Goal: Task Accomplishment & Management: Complete application form

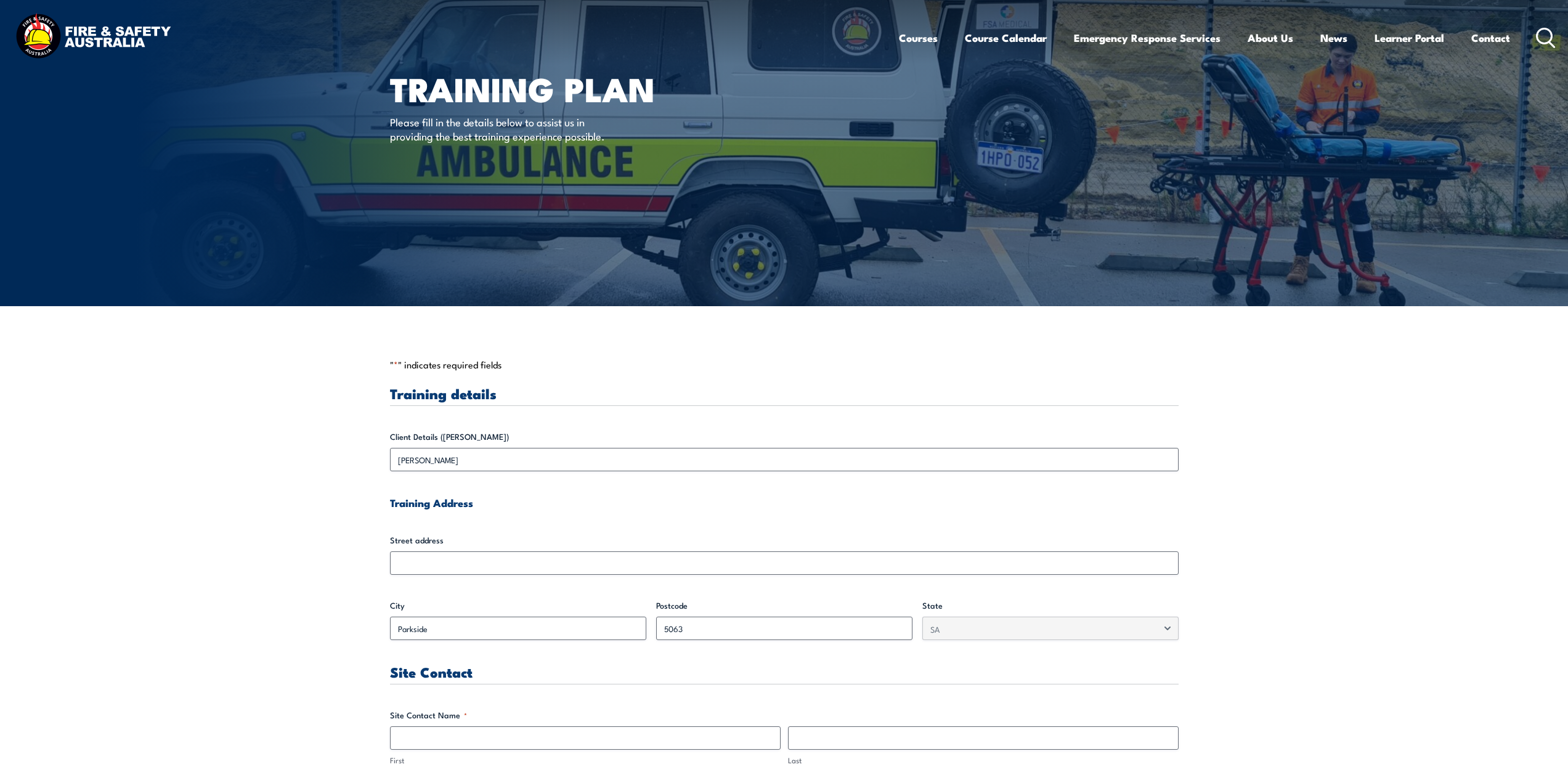
scroll to position [123, 0]
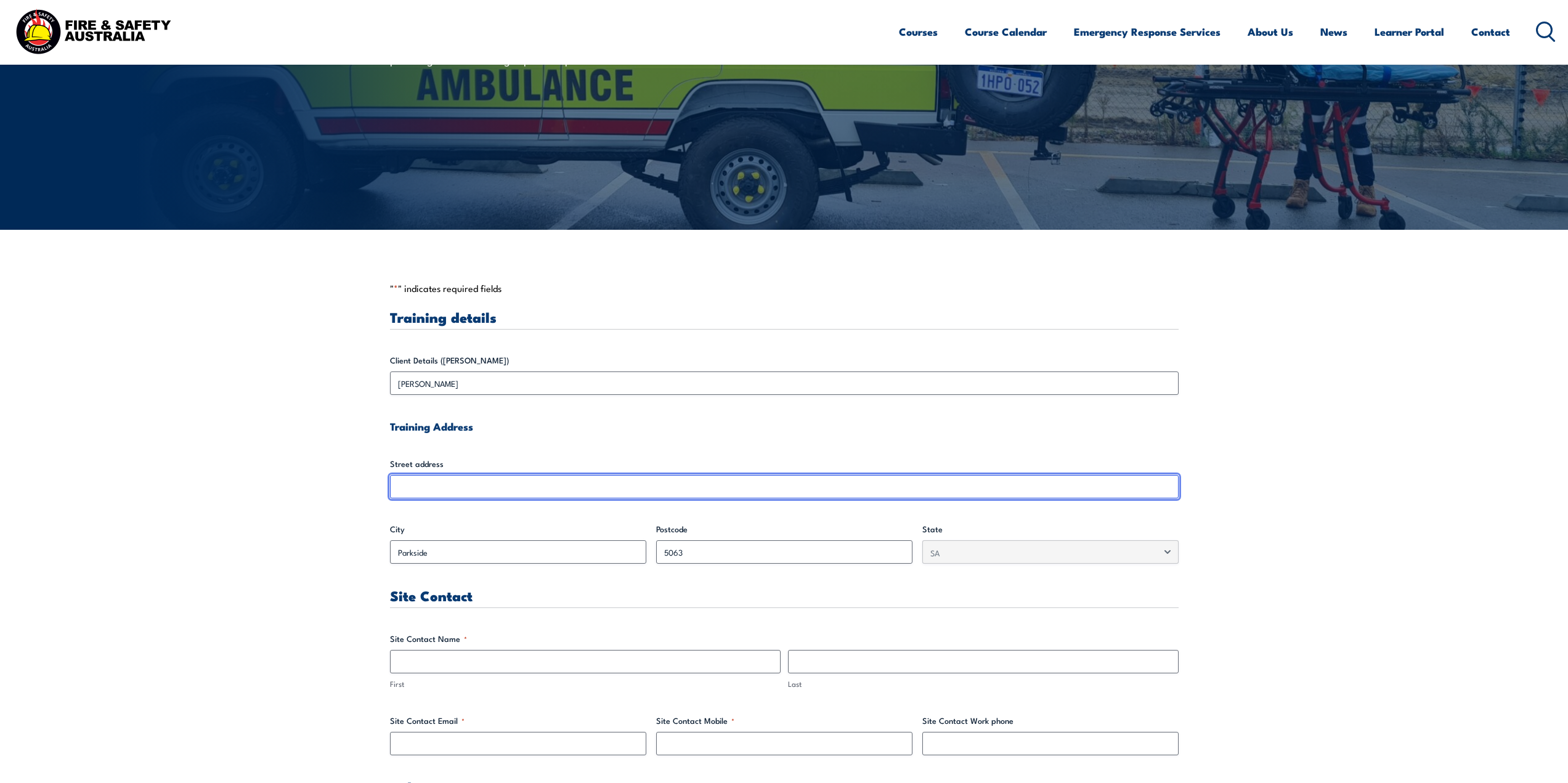
click at [515, 487] on input "Street address" at bounding box center [784, 487] width 788 height 24
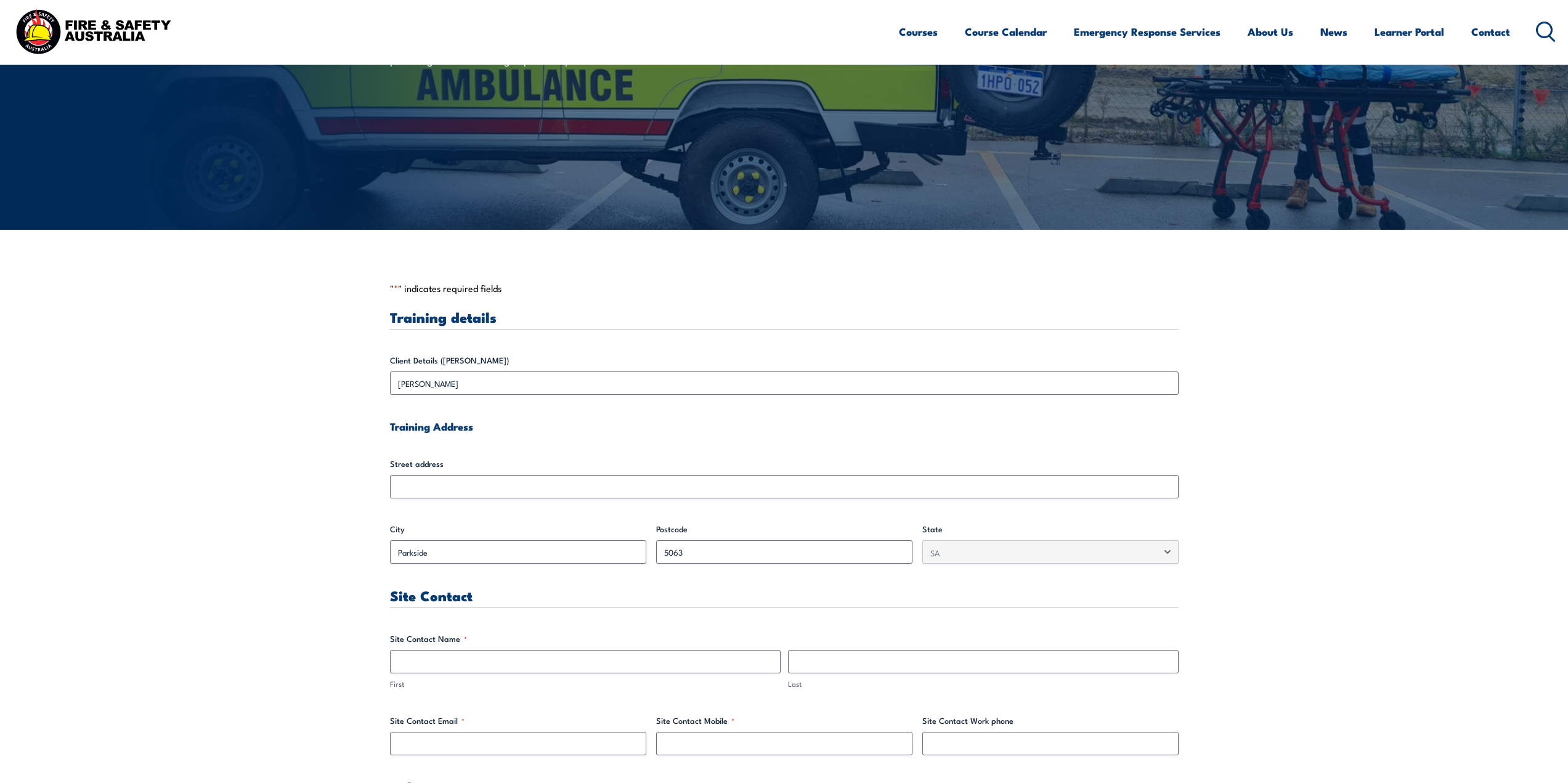
click at [502, 528] on label "City" at bounding box center [518, 529] width 256 height 12
click at [502, 540] on input "Parkside" at bounding box center [518, 552] width 256 height 24
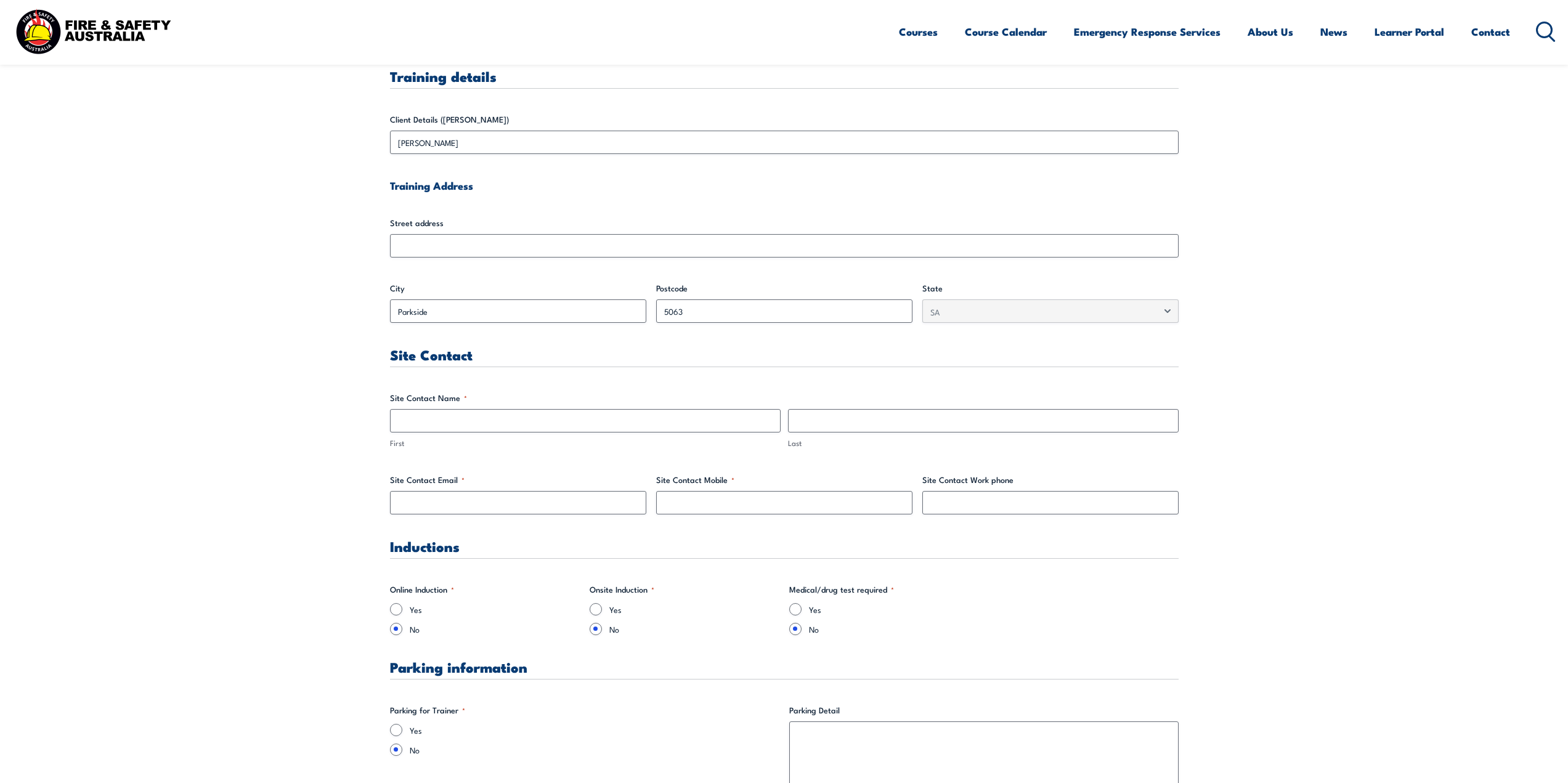
scroll to position [369, 0]
click at [530, 428] on span "First" at bounding box center [585, 423] width 398 height 40
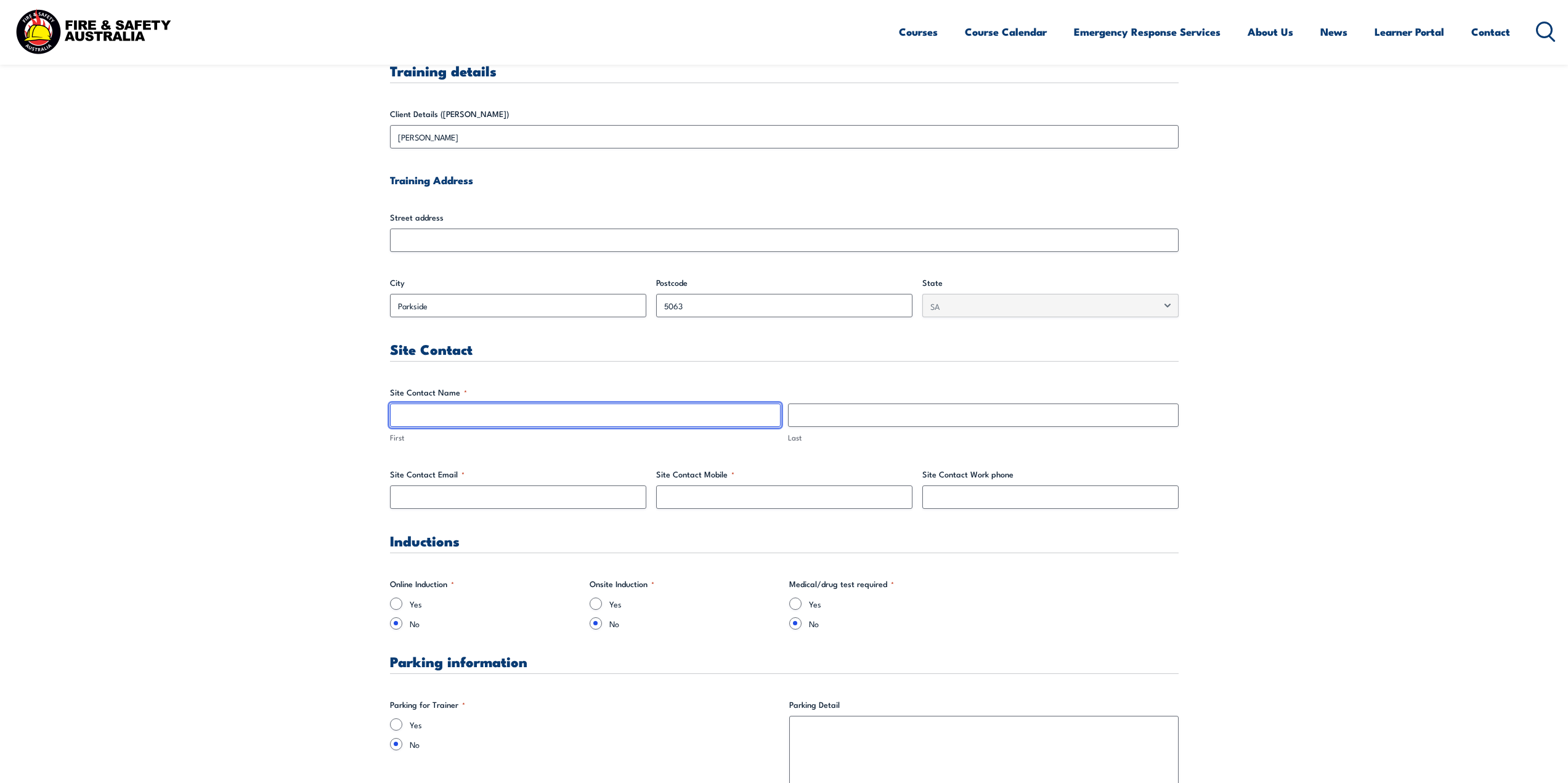
click at [535, 416] on input "First" at bounding box center [585, 415] width 391 height 24
type input "Ben"
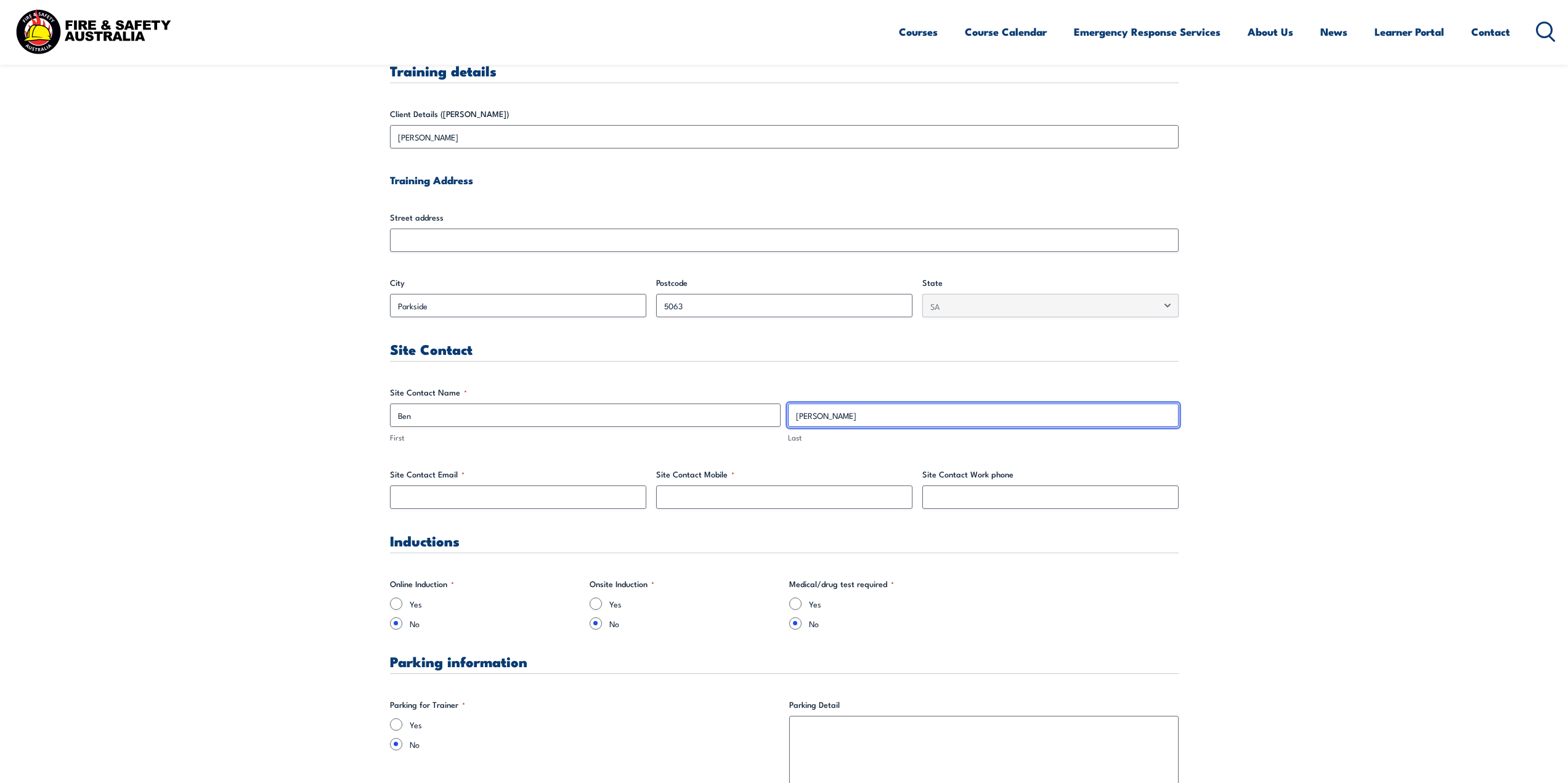
type input "Morris"
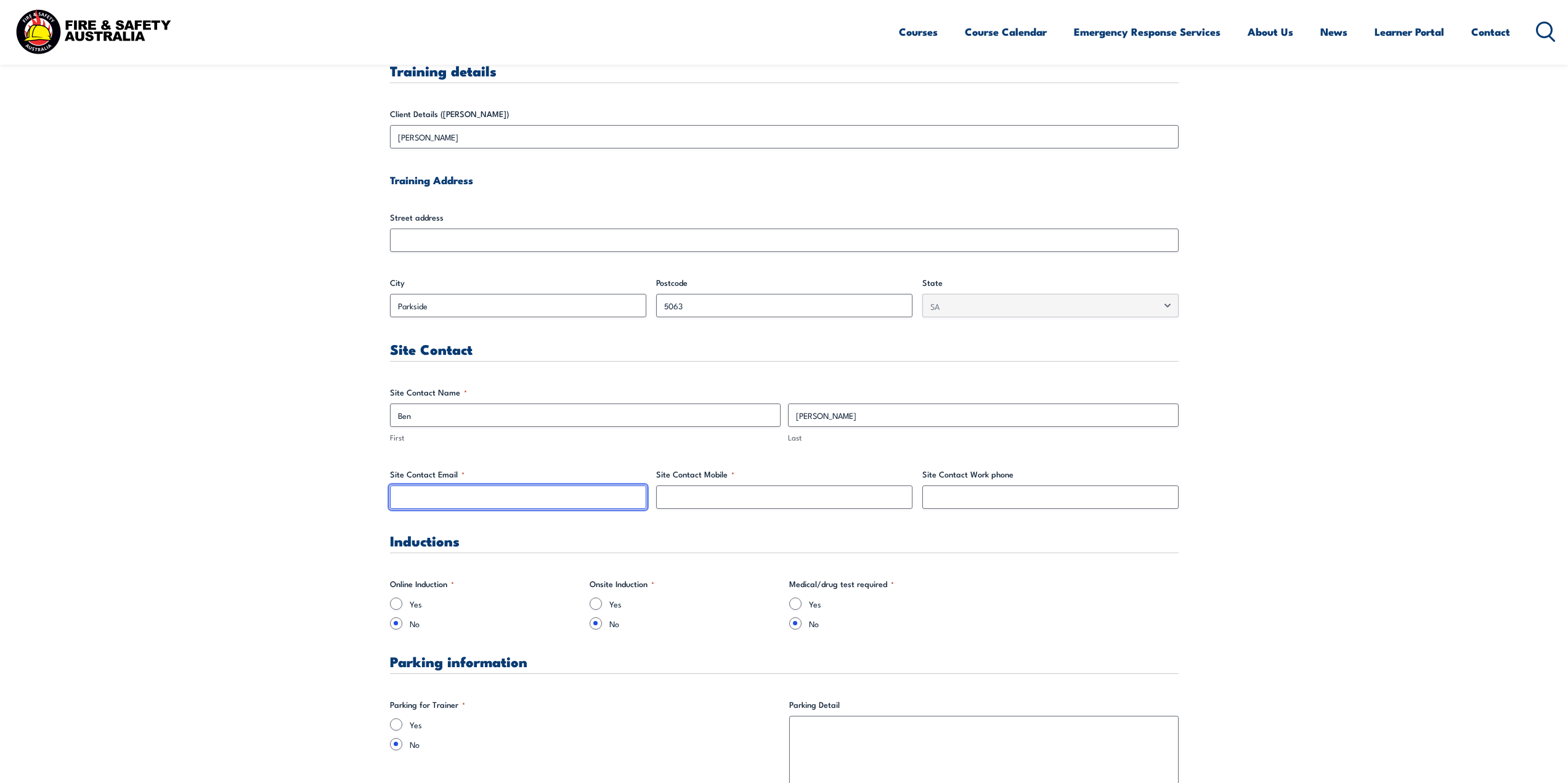
click at [561, 500] on input "Site Contact Email *" at bounding box center [518, 497] width 256 height 24
type input "bems@audika.com.au"
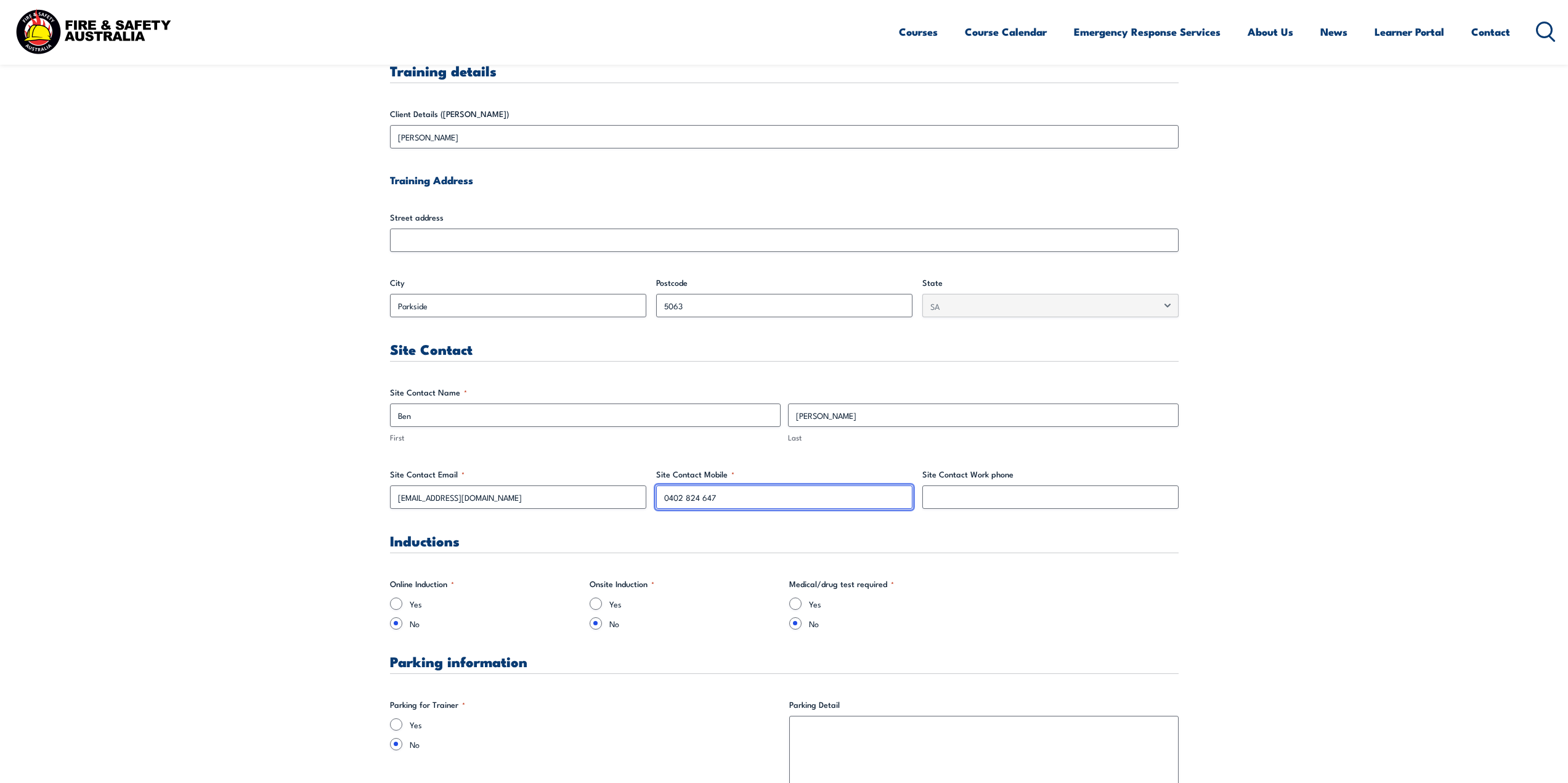
type input "0402 824 647"
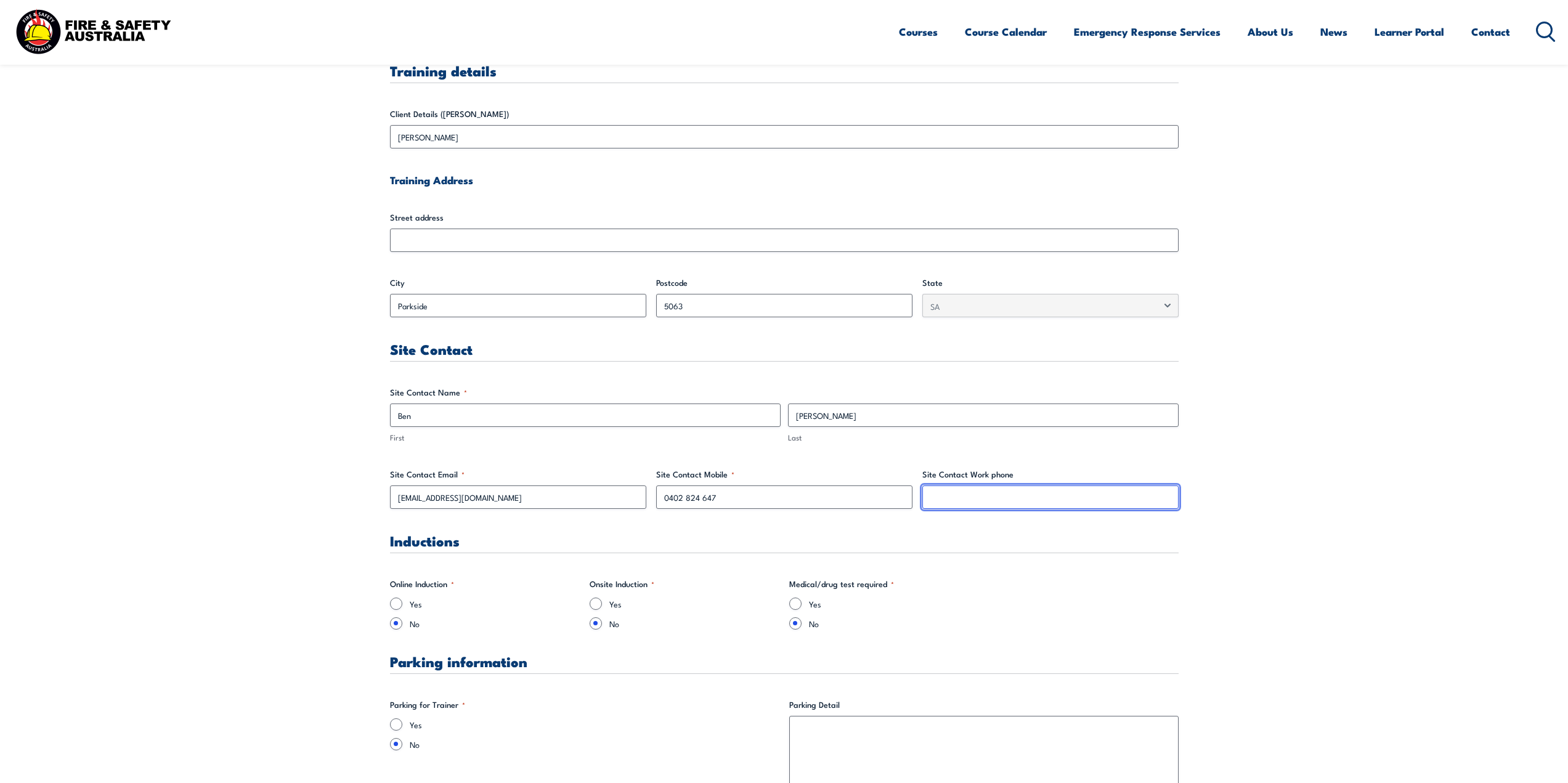
click at [1010, 493] on input "Site Contact Work phone" at bounding box center [1050, 497] width 256 height 24
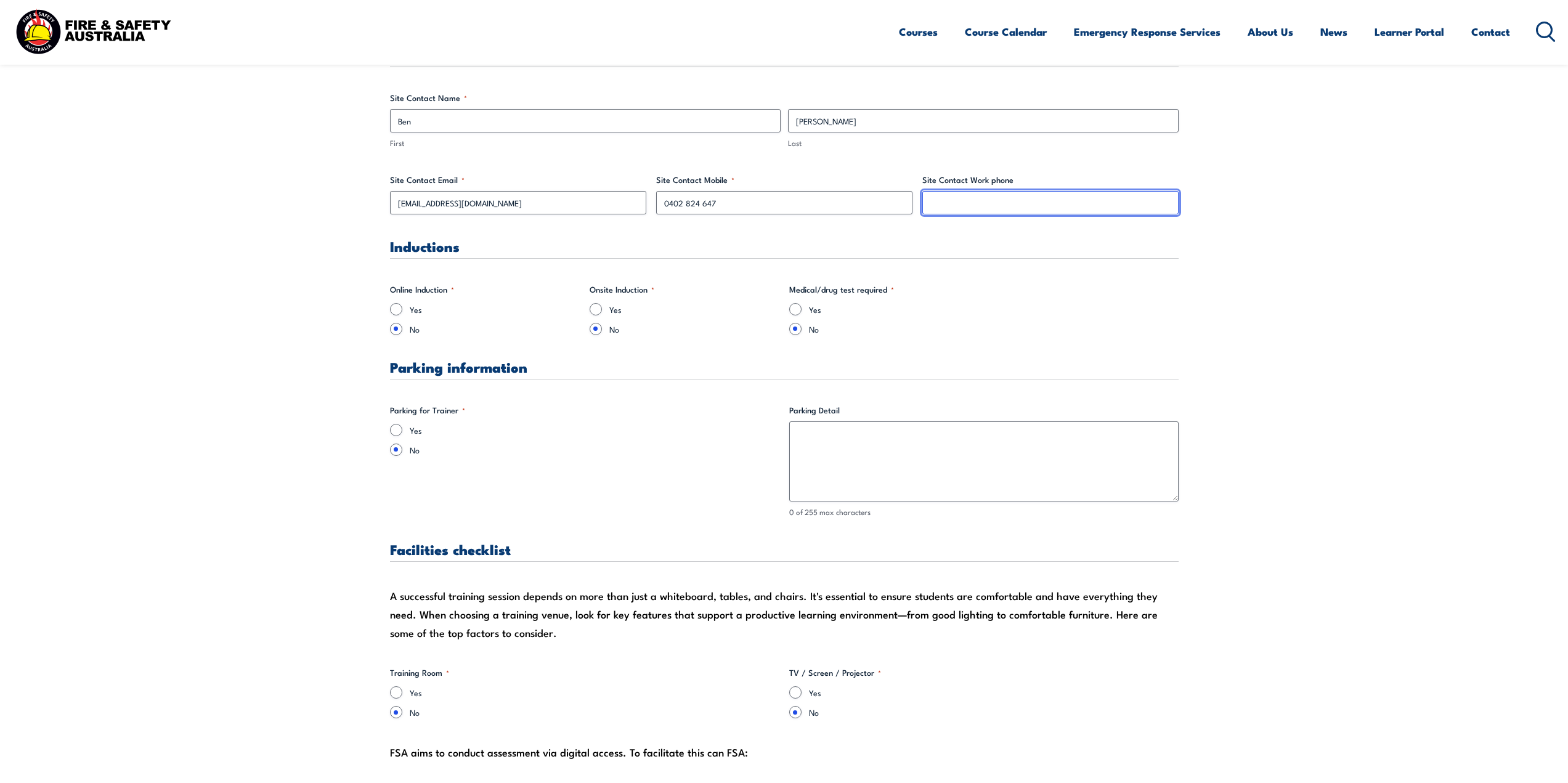
scroll to position [677, 0]
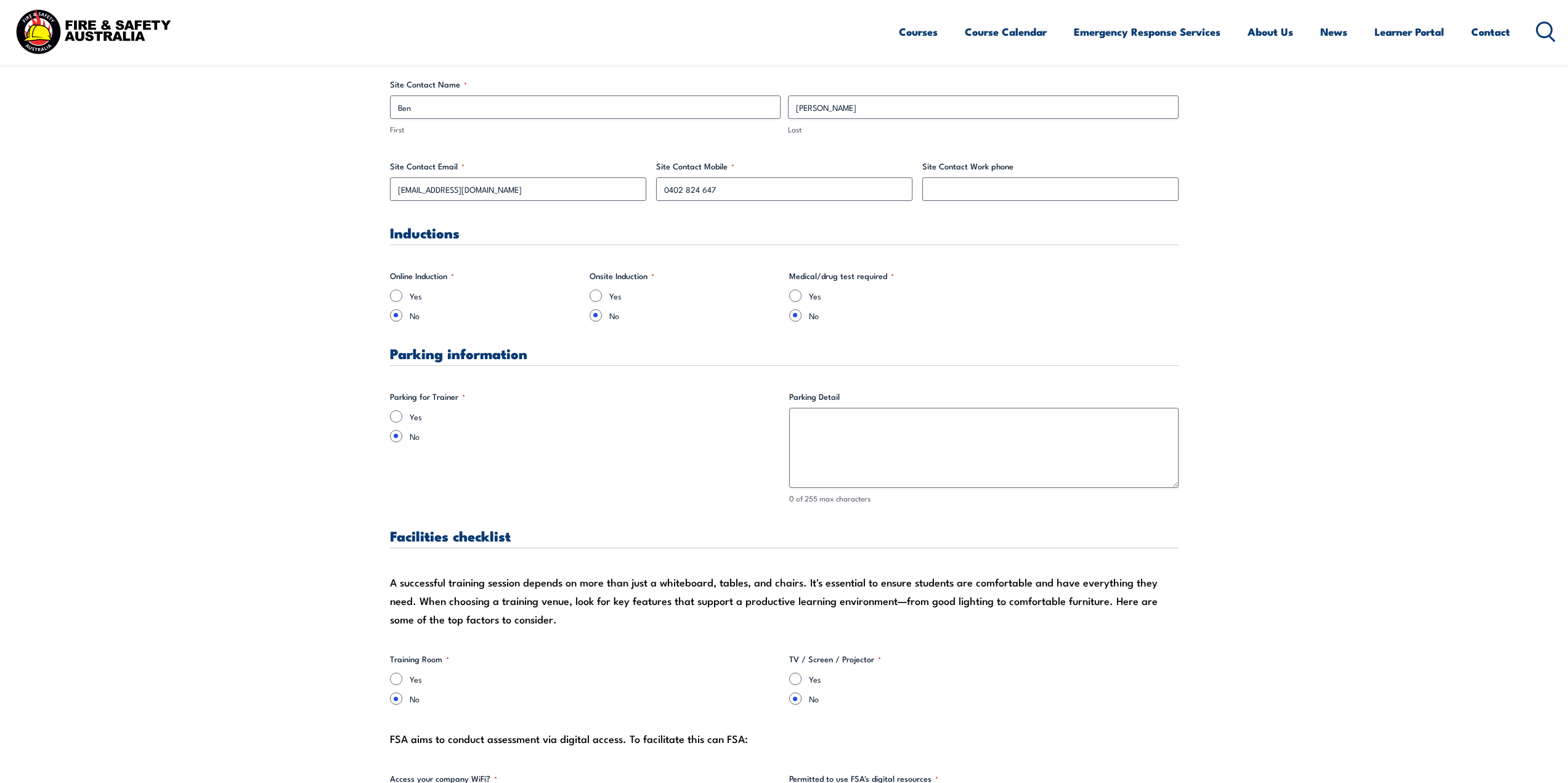
click at [415, 420] on label "Yes" at bounding box center [594, 416] width 370 height 12
click at [402, 420] on input "Yes" at bounding box center [396, 416] width 12 height 12
radio input "true"
click at [804, 427] on textarea "Parking Detail" at bounding box center [984, 448] width 389 height 80
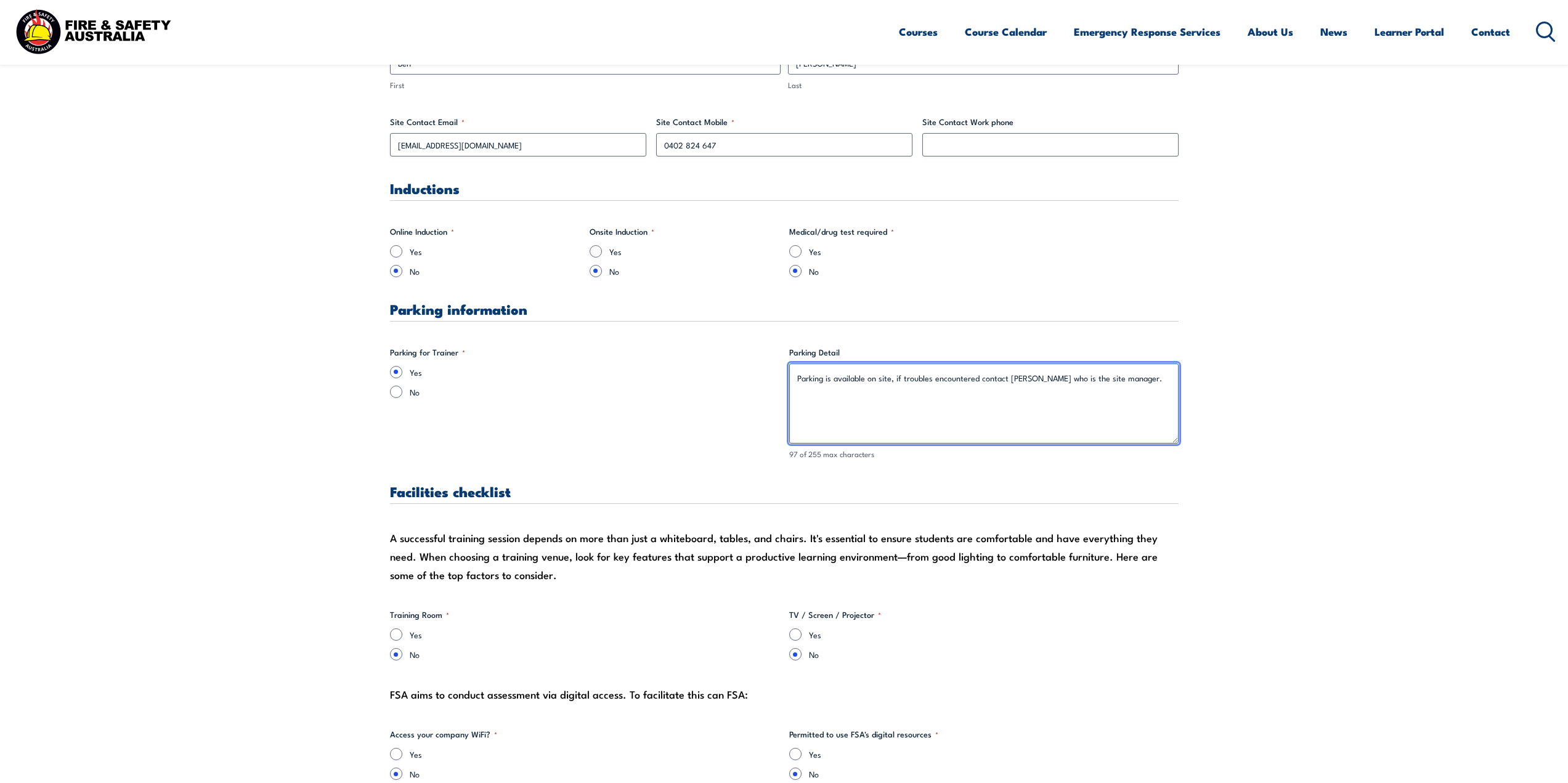
scroll to position [924, 0]
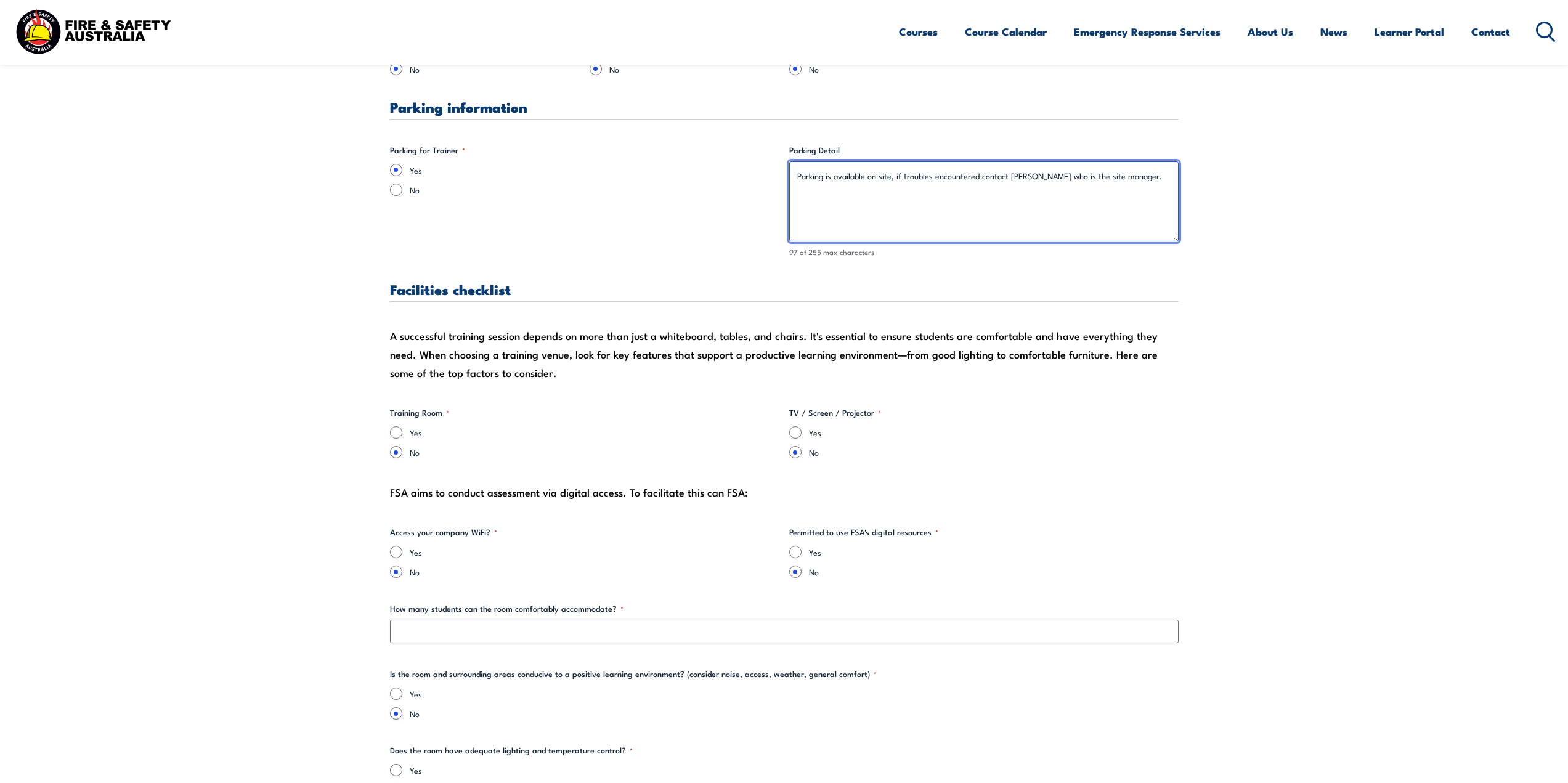
type textarea "Parking is available on site, if troubles encountered contact Ben Morris who is…"
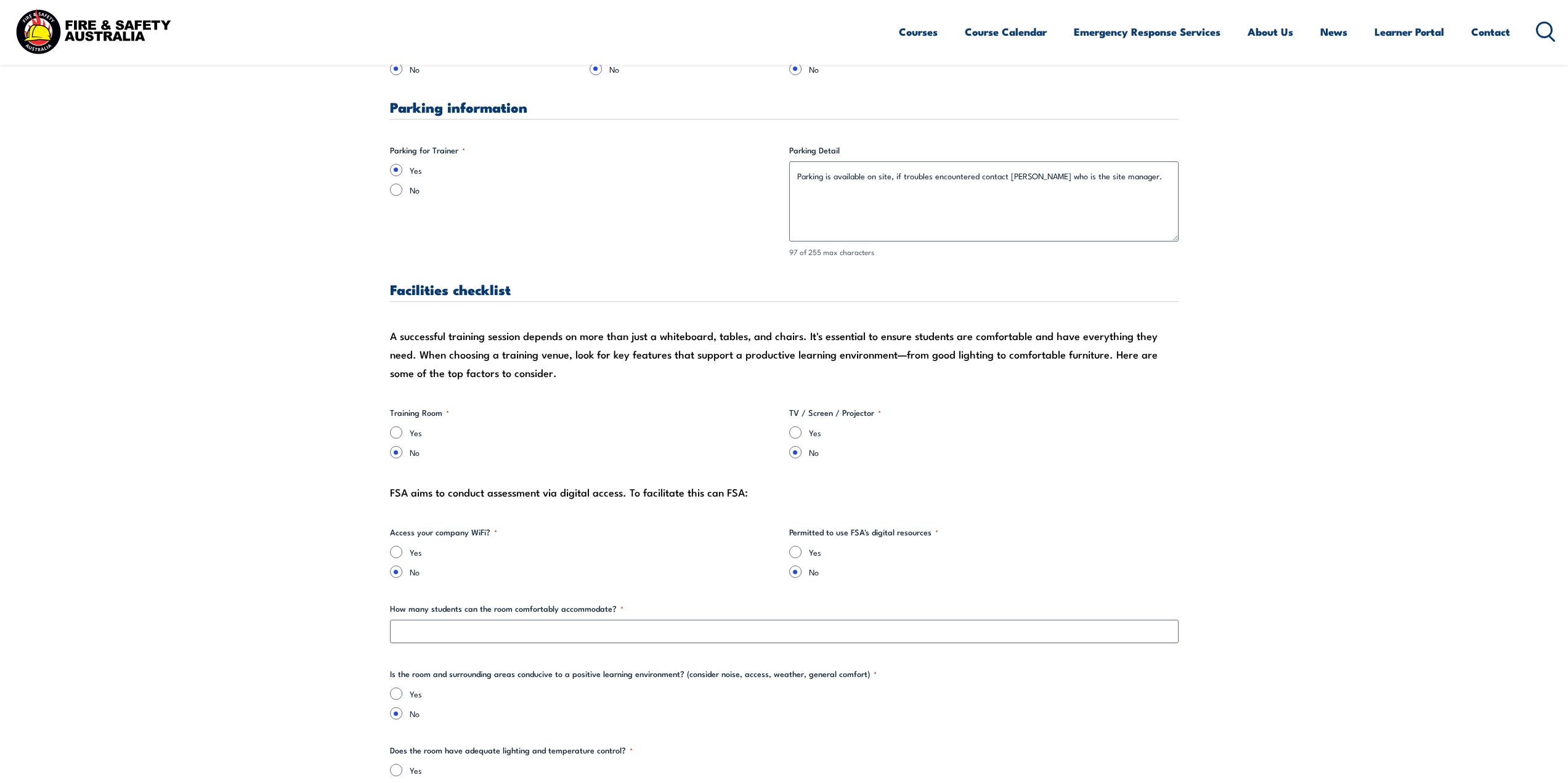
click at [420, 439] on label "Yes" at bounding box center [594, 432] width 370 height 12
click at [402, 439] on input "Yes" at bounding box center [396, 432] width 12 height 12
radio input "true"
click at [806, 430] on div "Yes" at bounding box center [984, 432] width 389 height 12
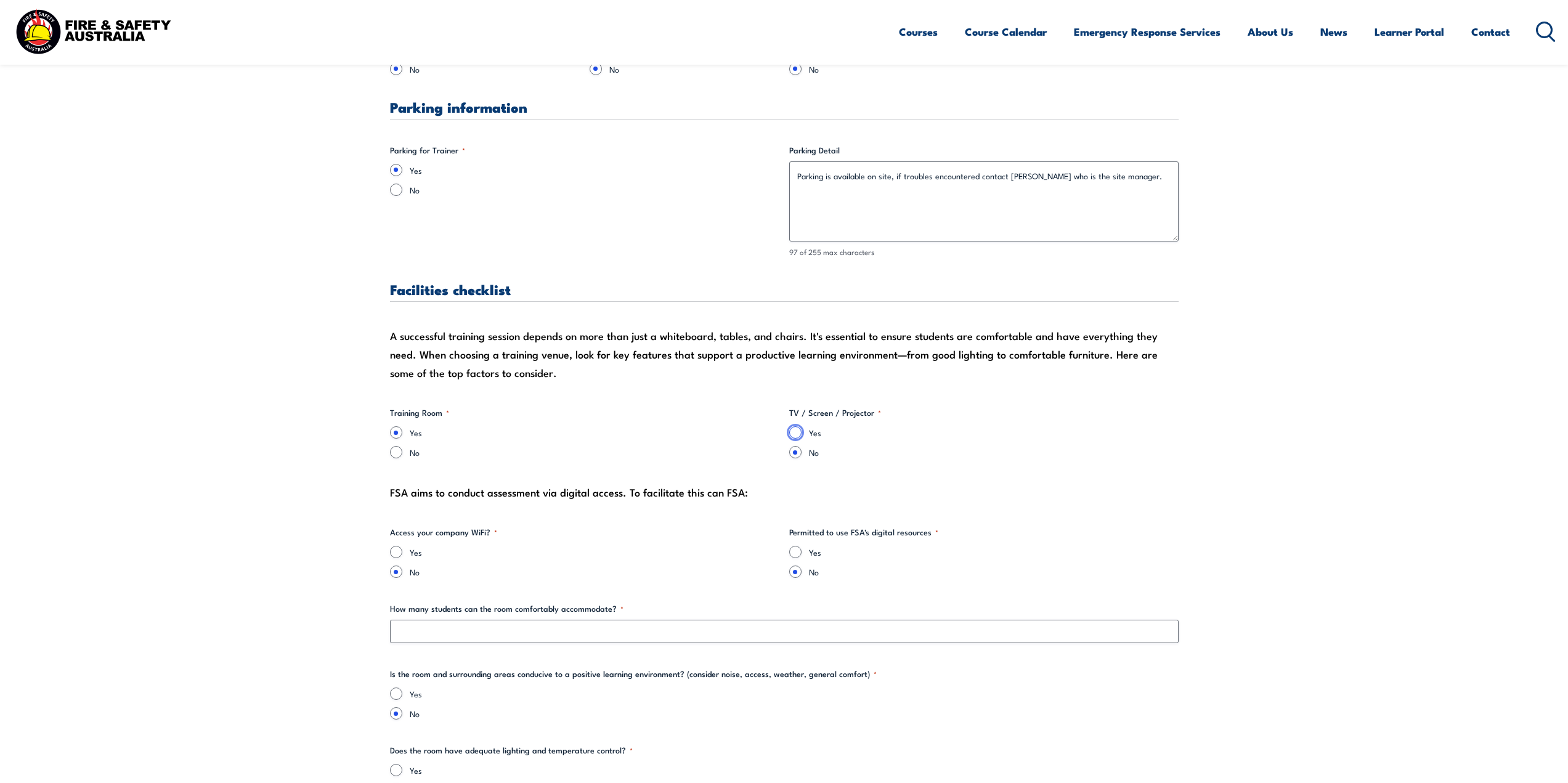
click at [798, 434] on input "Yes" at bounding box center [795, 432] width 12 height 12
radio input "true"
click at [794, 547] on input "Yes" at bounding box center [795, 551] width 12 height 12
radio input "true"
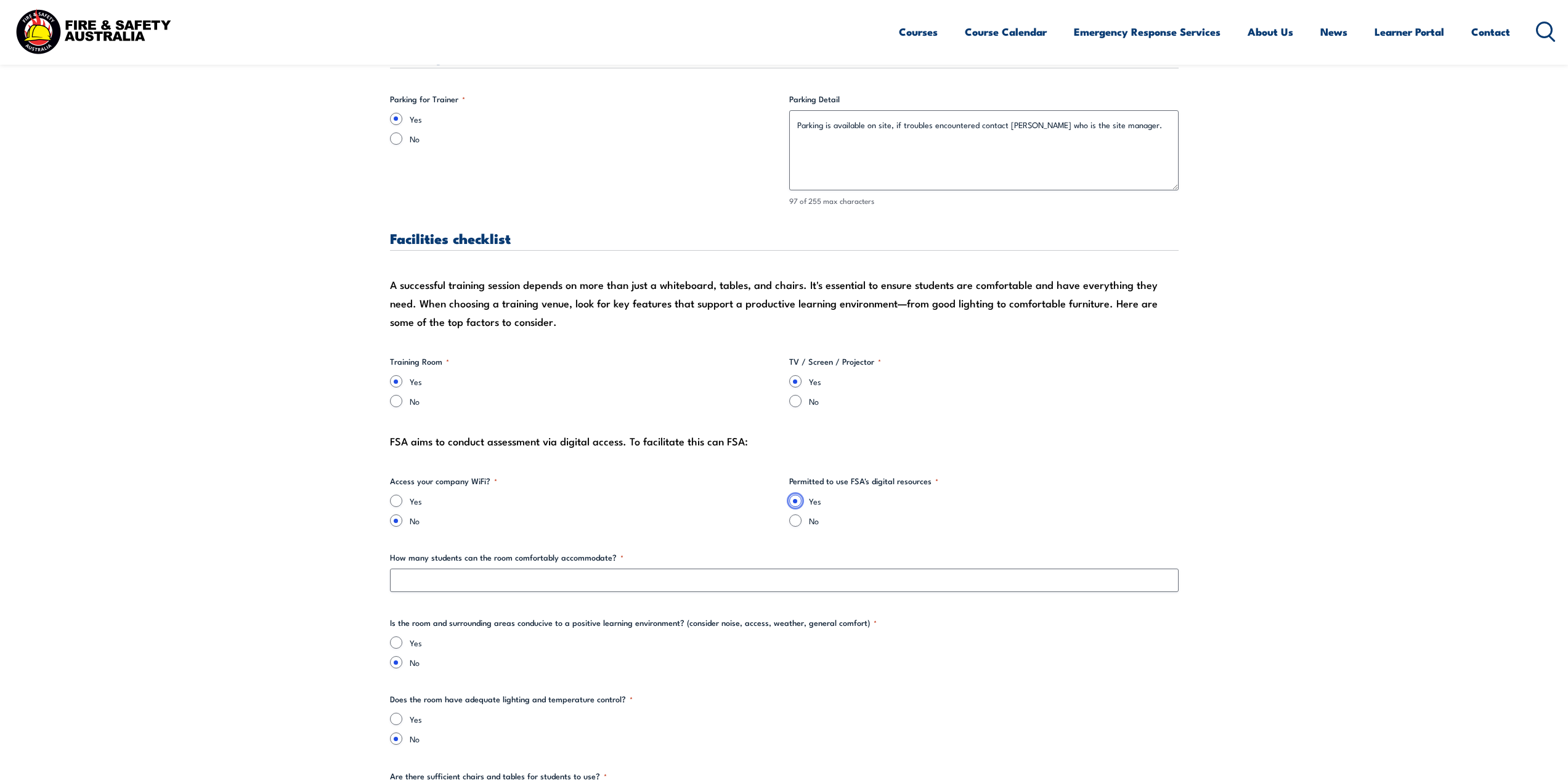
scroll to position [1047, 0]
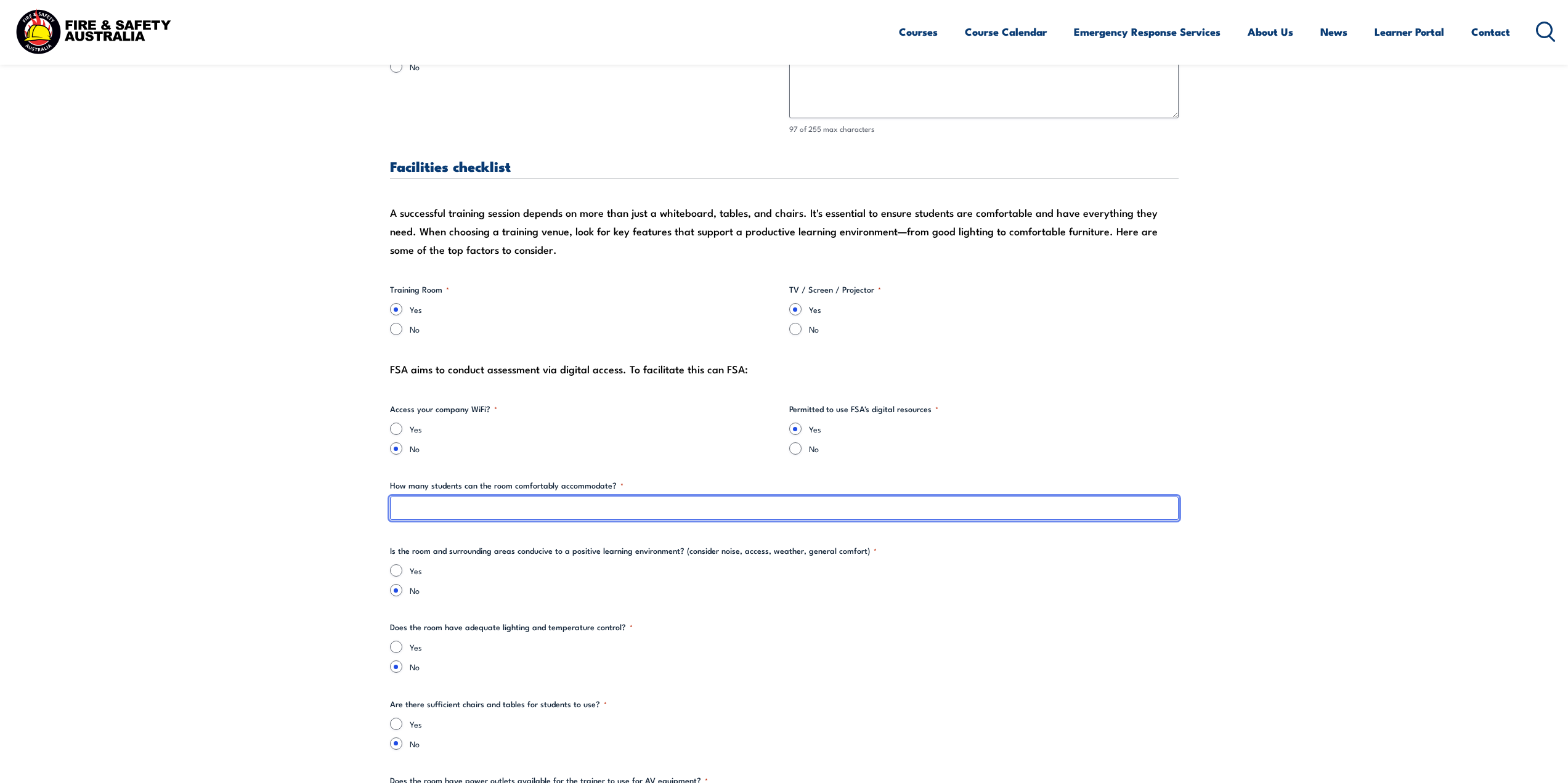
click at [536, 512] on input "How many students can the room comfortably accommodate? *" at bounding box center [784, 508] width 788 height 24
type input "10"
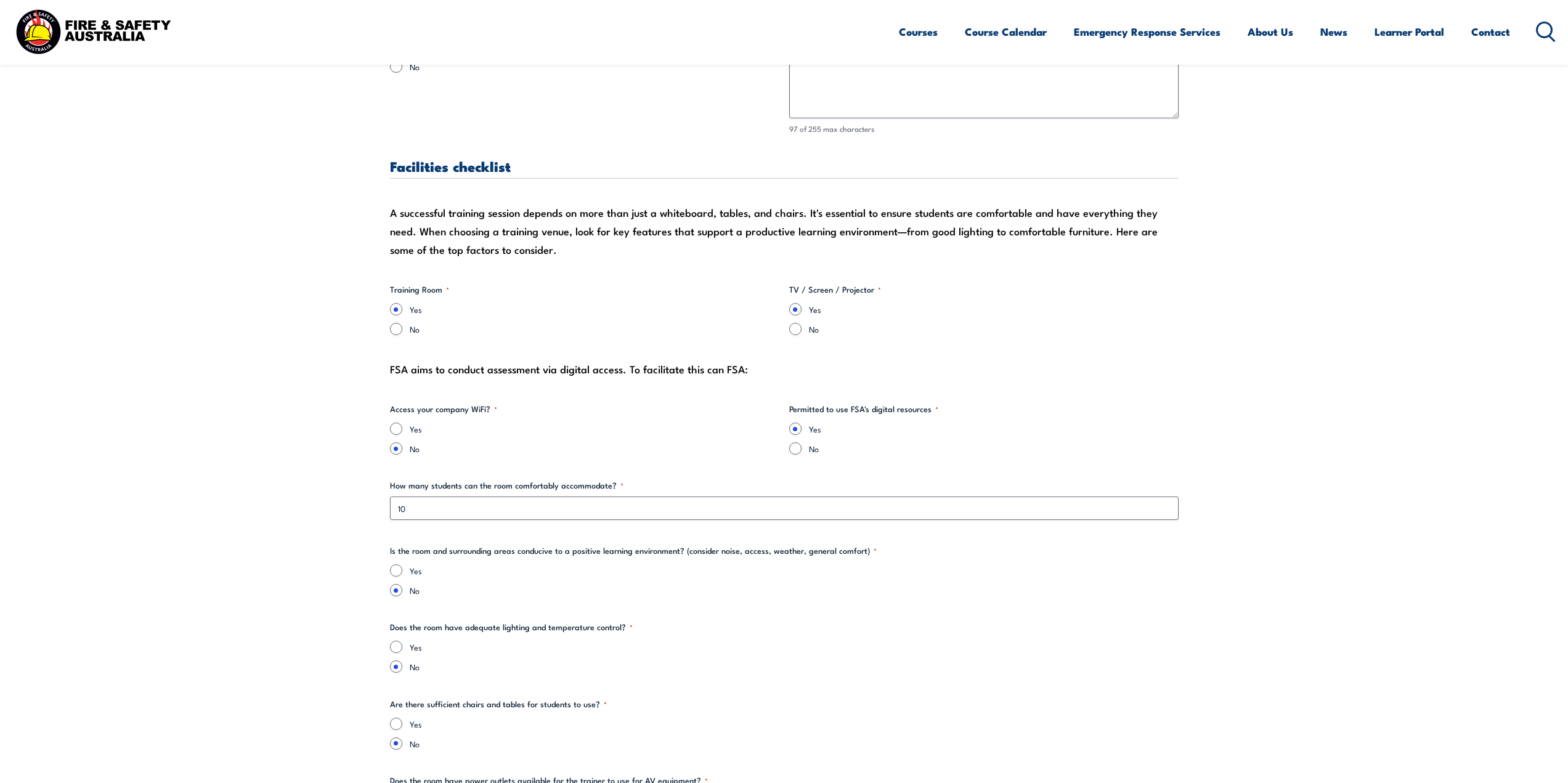
click at [392, 572] on input "Yes" at bounding box center [396, 570] width 12 height 12
radio input "true"
click at [398, 642] on input "Yes" at bounding box center [396, 646] width 12 height 12
radio input "true"
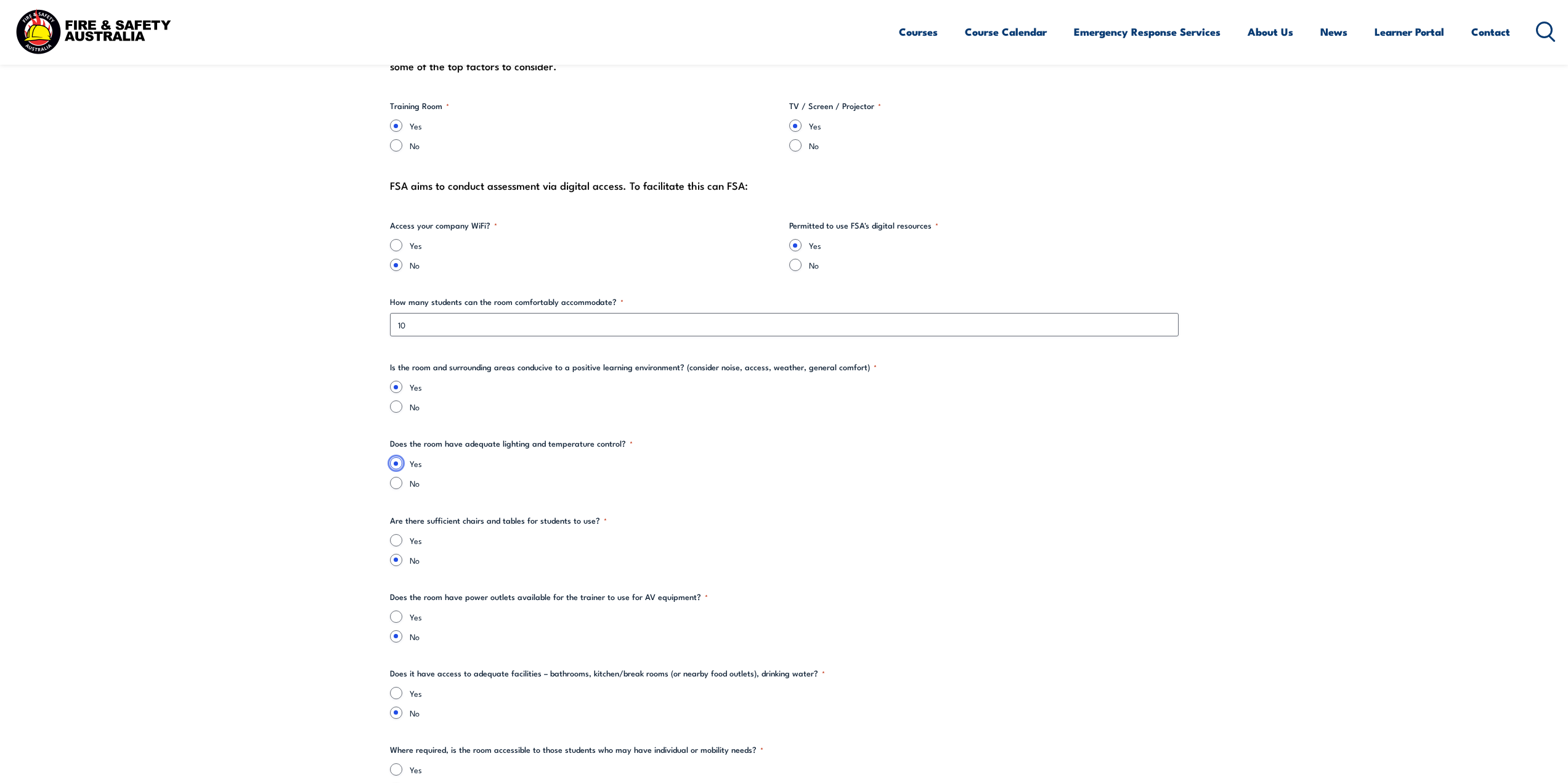
scroll to position [1232, 0]
click at [396, 539] on input "Yes" at bounding box center [396, 538] width 12 height 12
radio input "true"
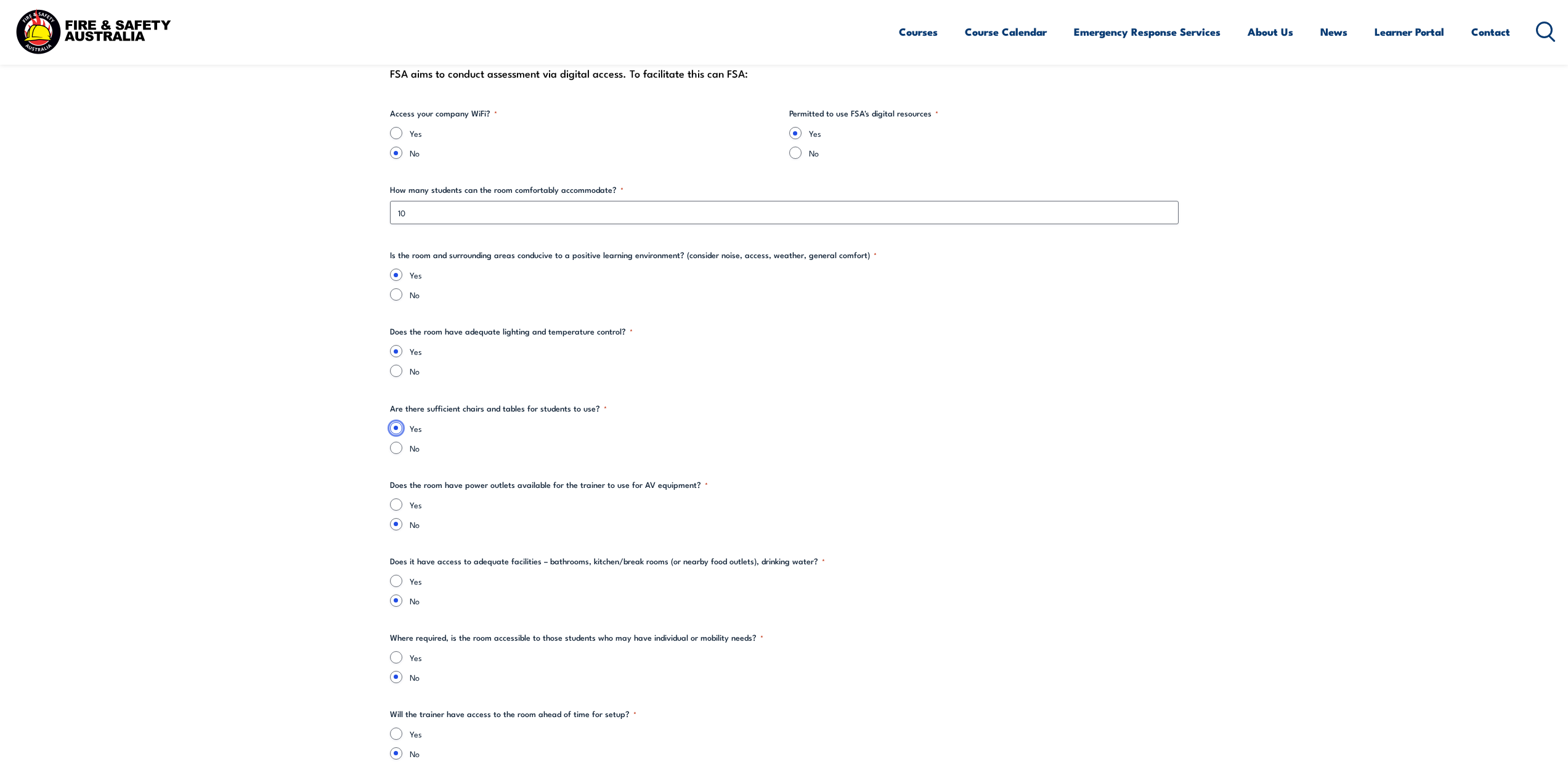
scroll to position [1355, 0]
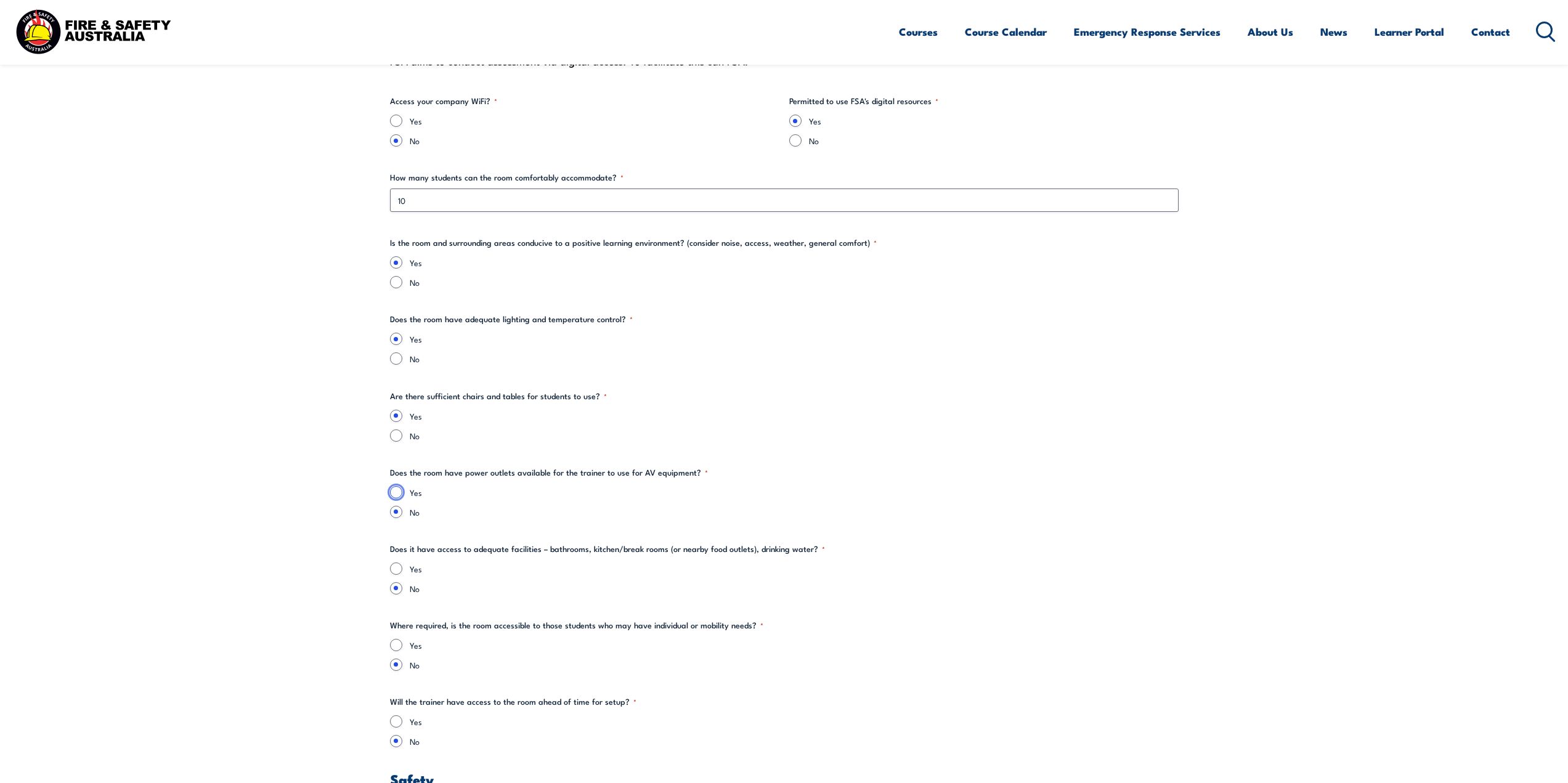
click at [401, 492] on input "Yes" at bounding box center [396, 492] width 12 height 12
radio input "true"
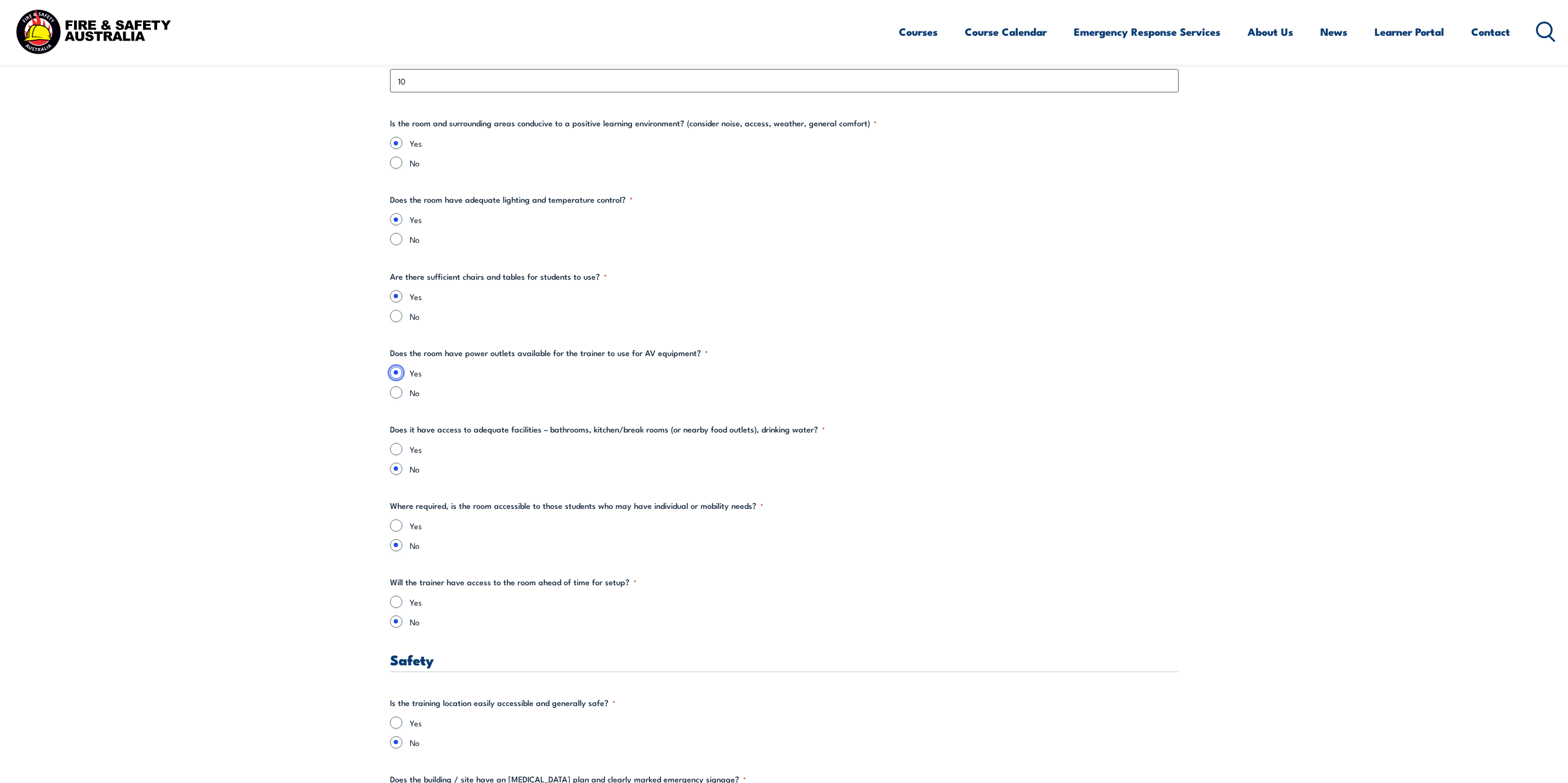
scroll to position [1478, 0]
click at [399, 440] on input "Yes" at bounding box center [396, 445] width 12 height 12
radio input "true"
click at [401, 514] on fieldset "Where required, is the room accessible to those students who may have individua…" at bounding box center [784, 521] width 788 height 52
click at [401, 524] on input "Yes" at bounding box center [396, 521] width 12 height 12
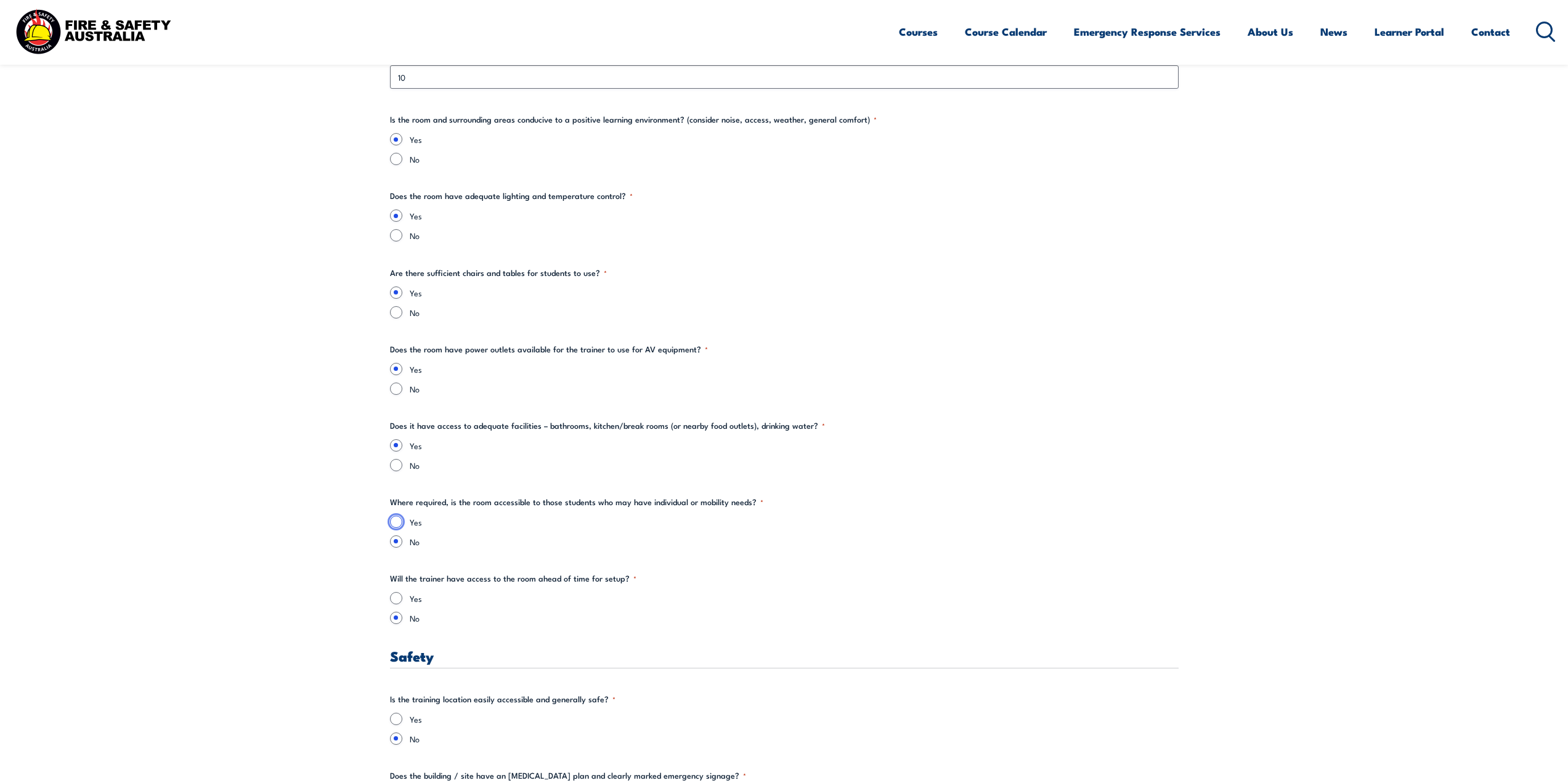
radio input "true"
click at [407, 600] on div "Yes" at bounding box center [784, 597] width 788 height 12
click at [407, 601] on div "Yes" at bounding box center [784, 597] width 788 height 12
click at [396, 601] on input "Yes" at bounding box center [396, 597] width 12 height 12
radio input "true"
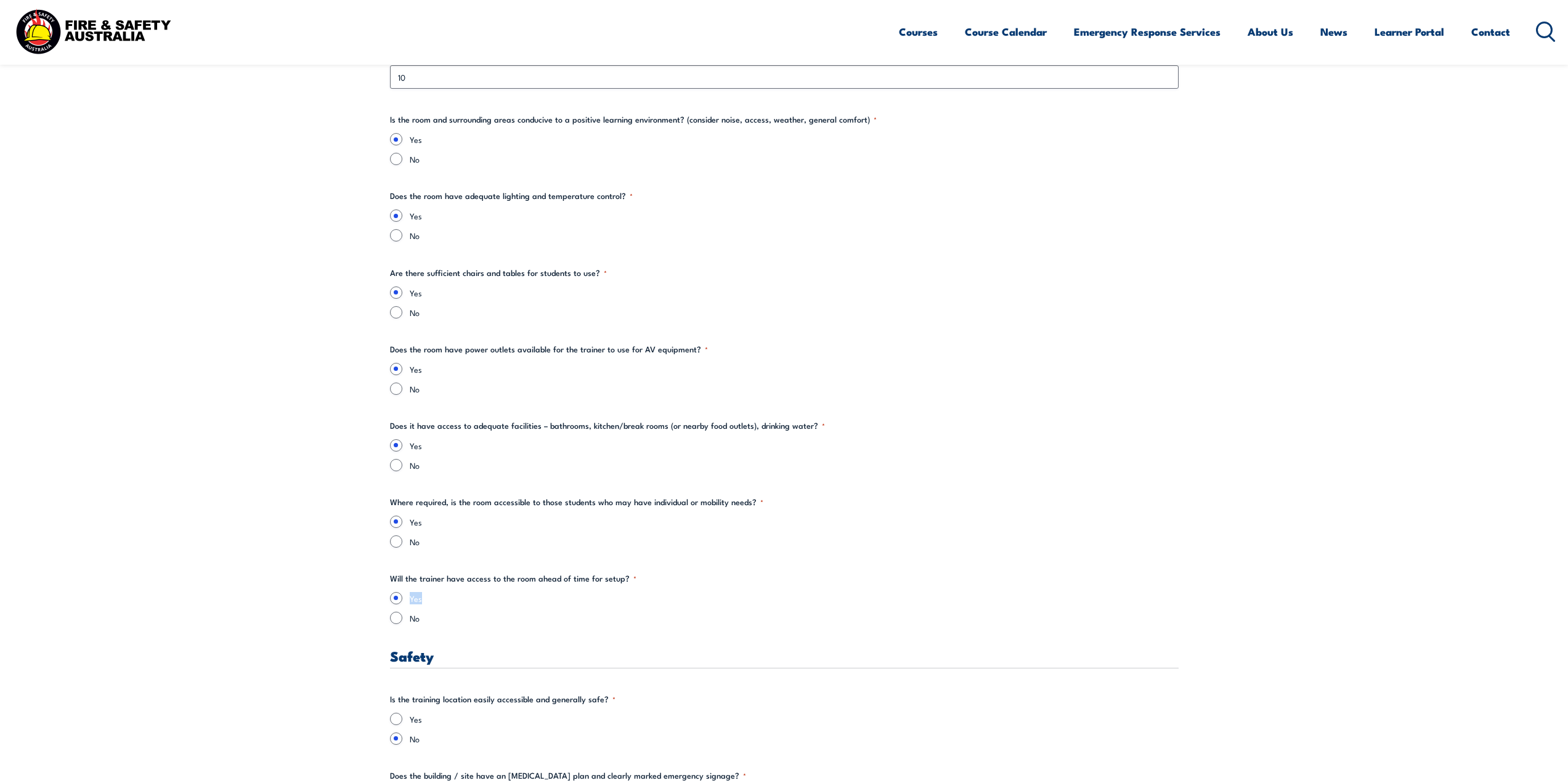
click at [651, 606] on div "Yes No" at bounding box center [784, 608] width 788 height 32
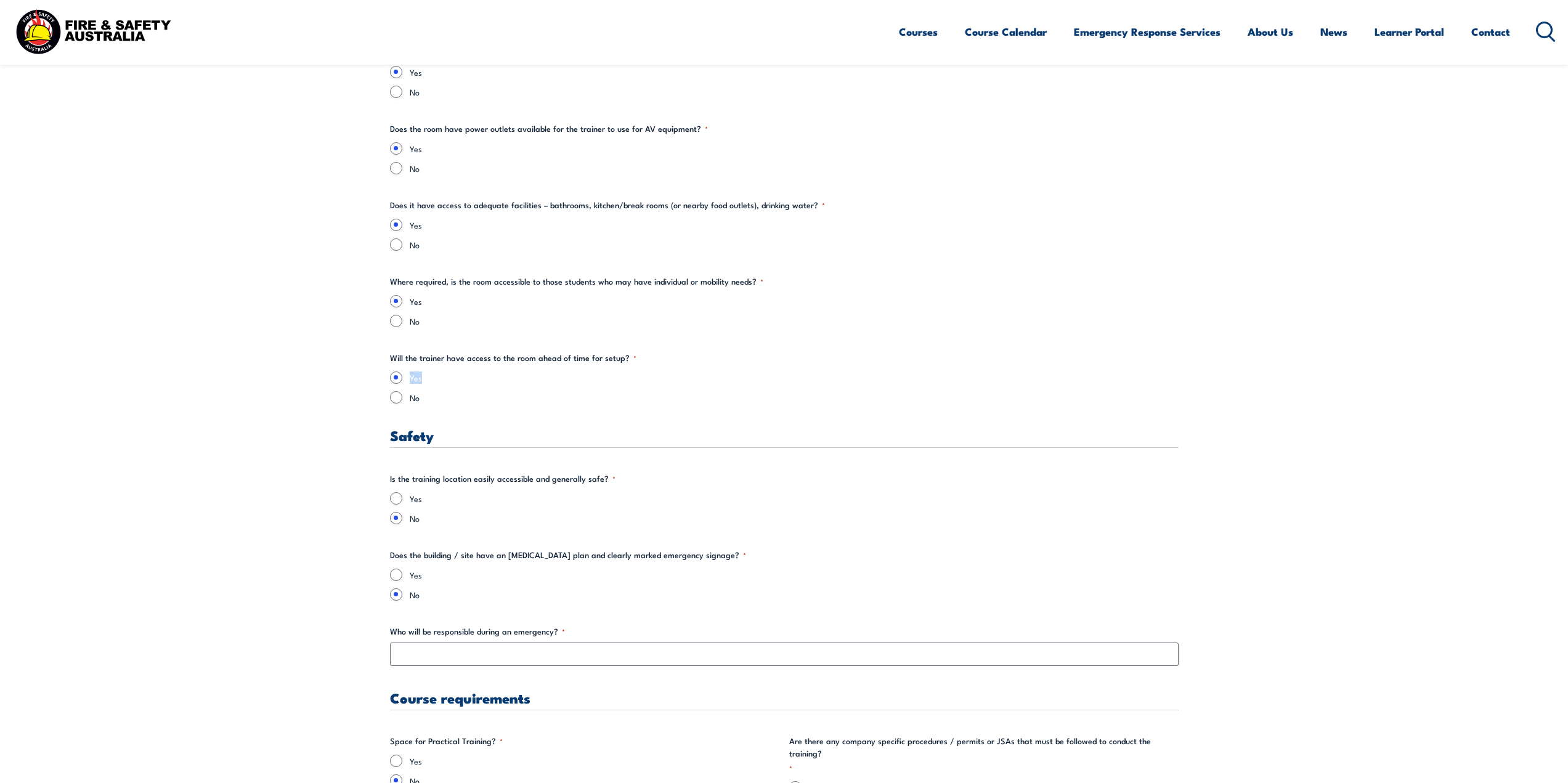
scroll to position [1724, 0]
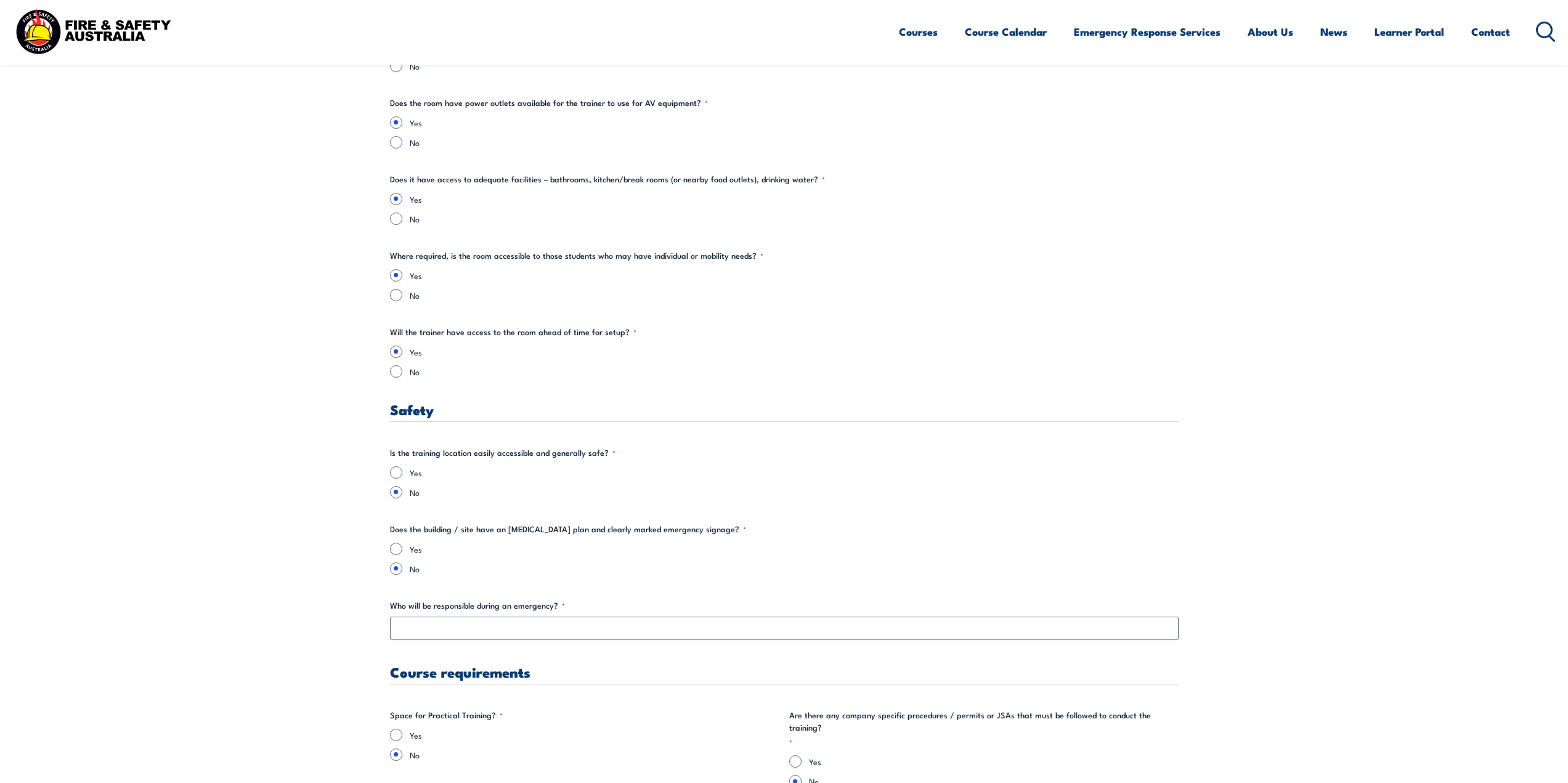
click at [425, 471] on label "Yes" at bounding box center [794, 472] width 769 height 12
click at [402, 471] on input "Yes" at bounding box center [396, 472] width 12 height 12
radio input "true"
click at [421, 471] on label "Yes" at bounding box center [794, 472] width 769 height 12
click at [402, 471] on input "Yes" at bounding box center [396, 472] width 12 height 12
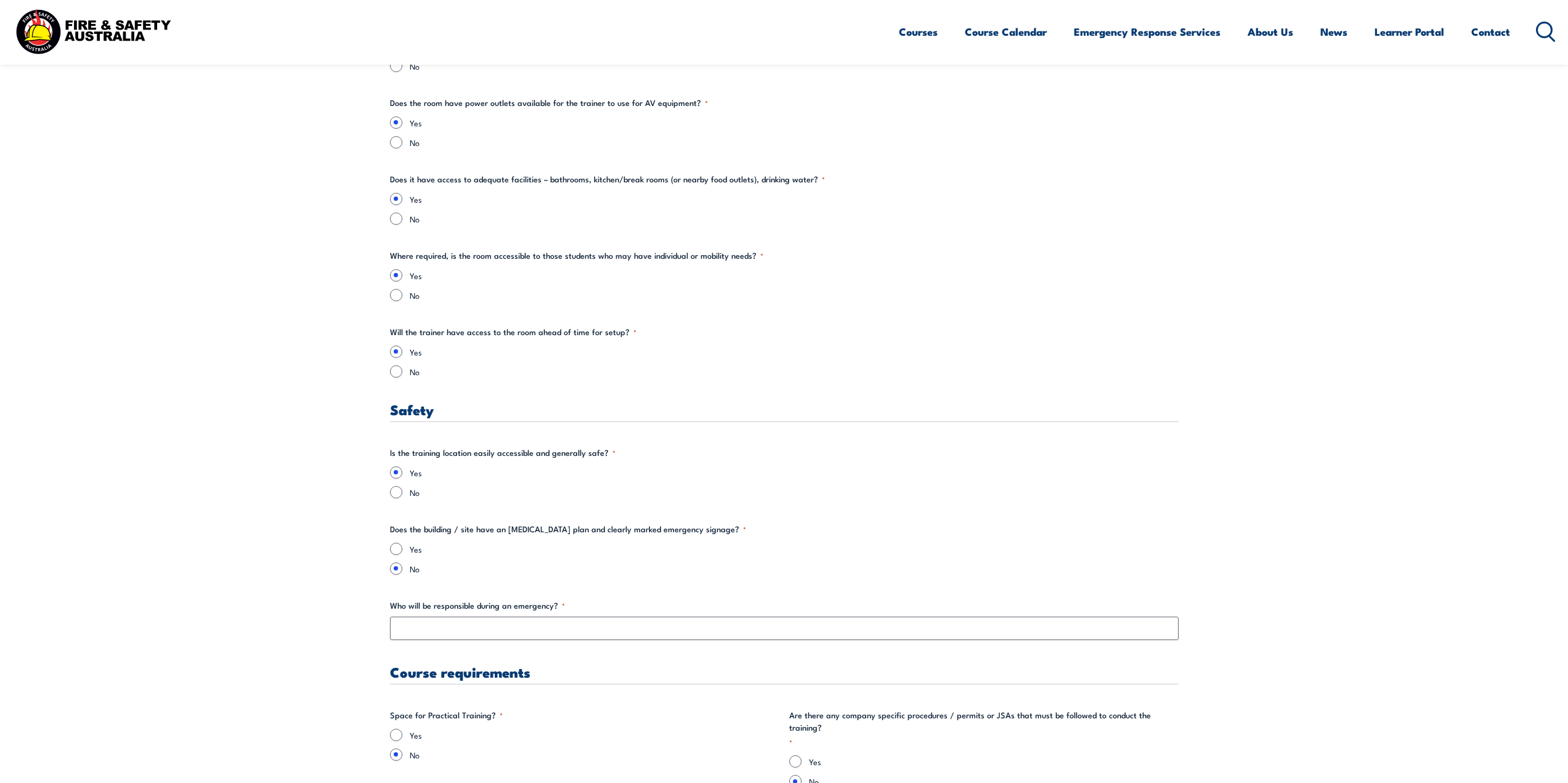
click at [416, 530] on legend "Does the building / site have an emergency evacuation plan and clearly marked e…" at bounding box center [568, 529] width 356 height 12
click at [413, 553] on label "Yes" at bounding box center [794, 548] width 769 height 12
click at [402, 553] on input "Yes" at bounding box center [396, 548] width 12 height 12
radio input "true"
click at [405, 567] on div "No" at bounding box center [784, 568] width 788 height 12
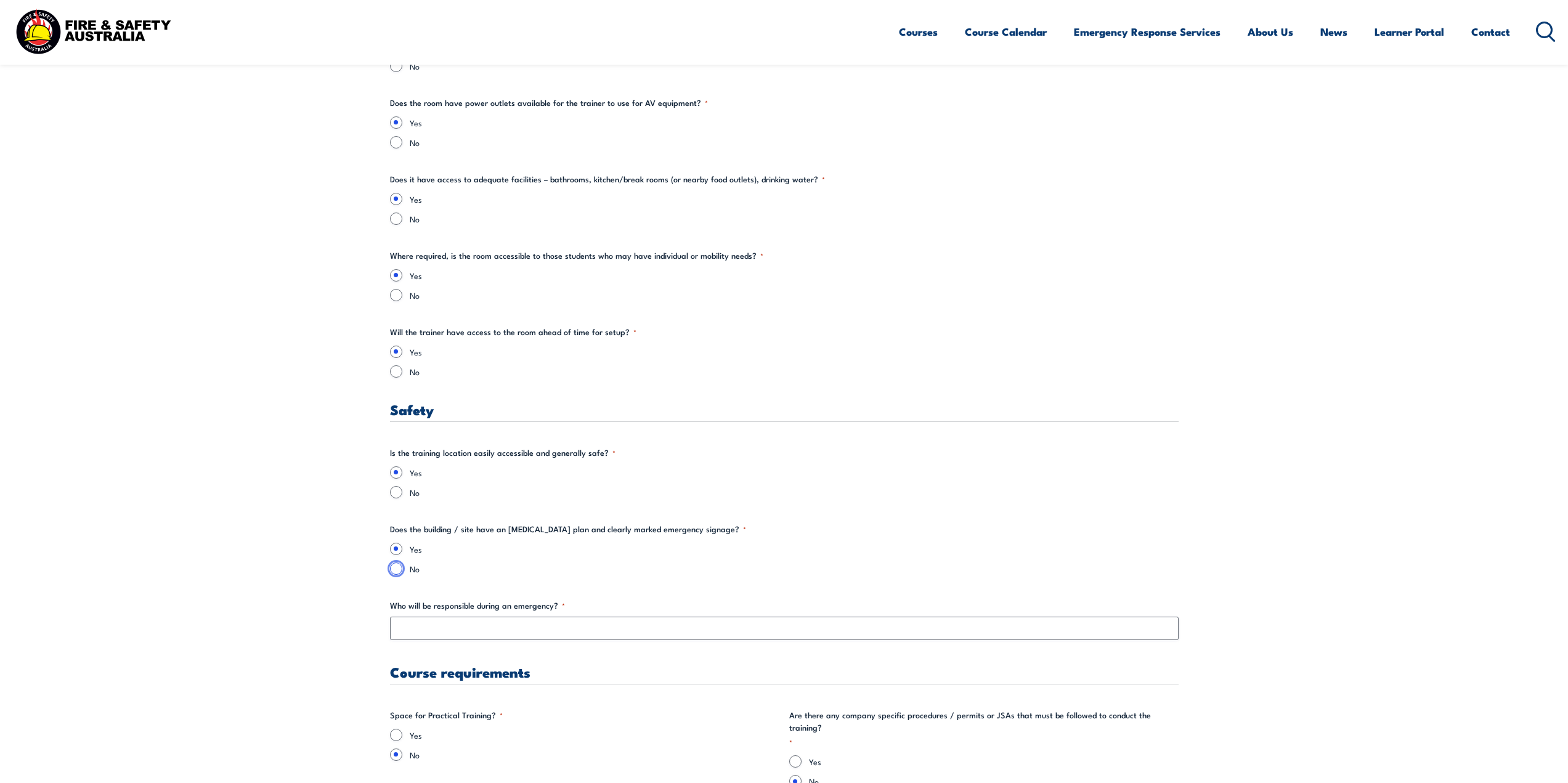
click at [395, 567] on input "No" at bounding box center [396, 568] width 12 height 12
radio input "true"
click at [396, 549] on input "Yes" at bounding box center [396, 548] width 12 height 12
radio input "true"
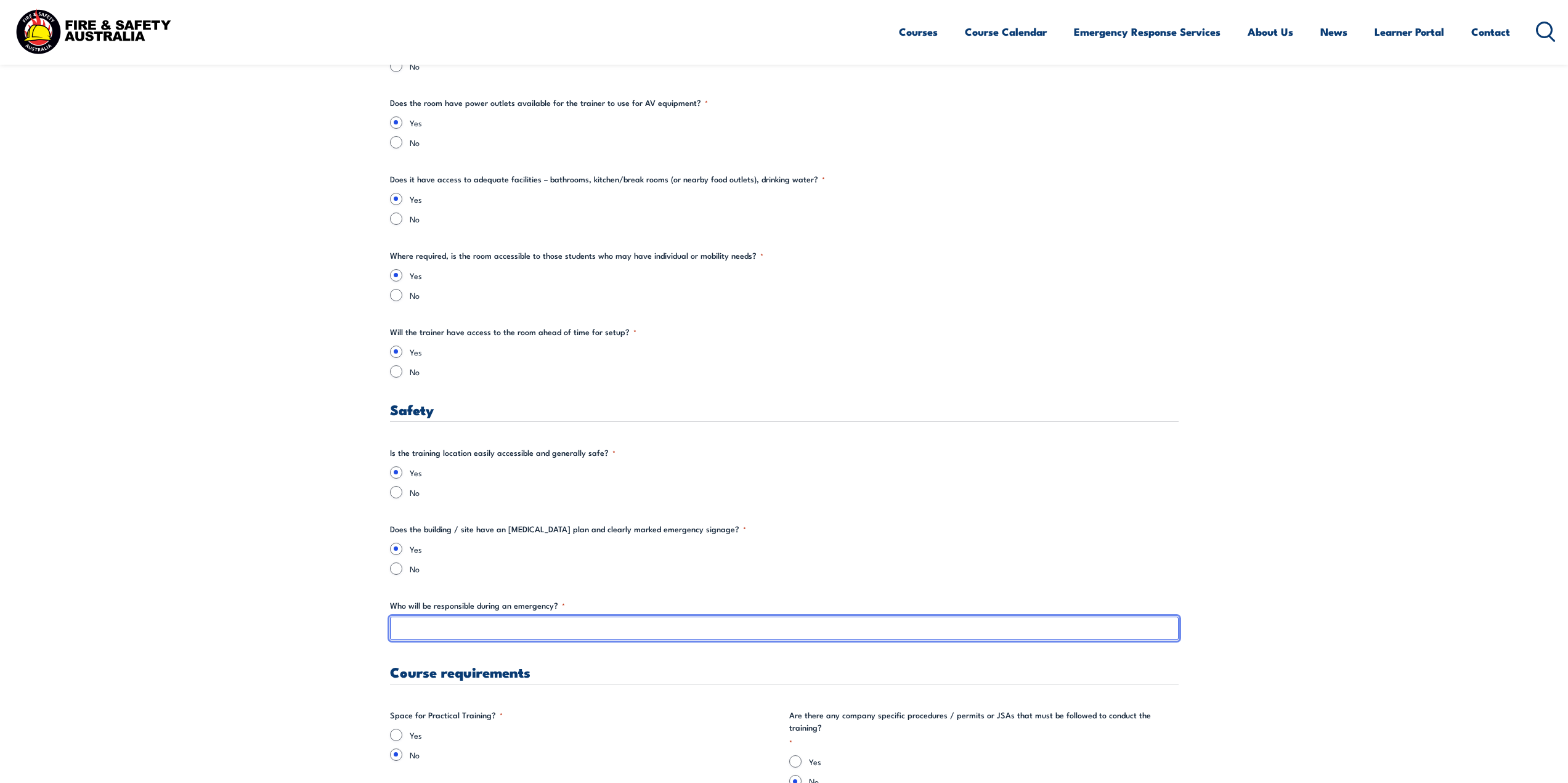
click at [428, 627] on input "Who will be responsible during an emergency? *" at bounding box center [784, 628] width 788 height 24
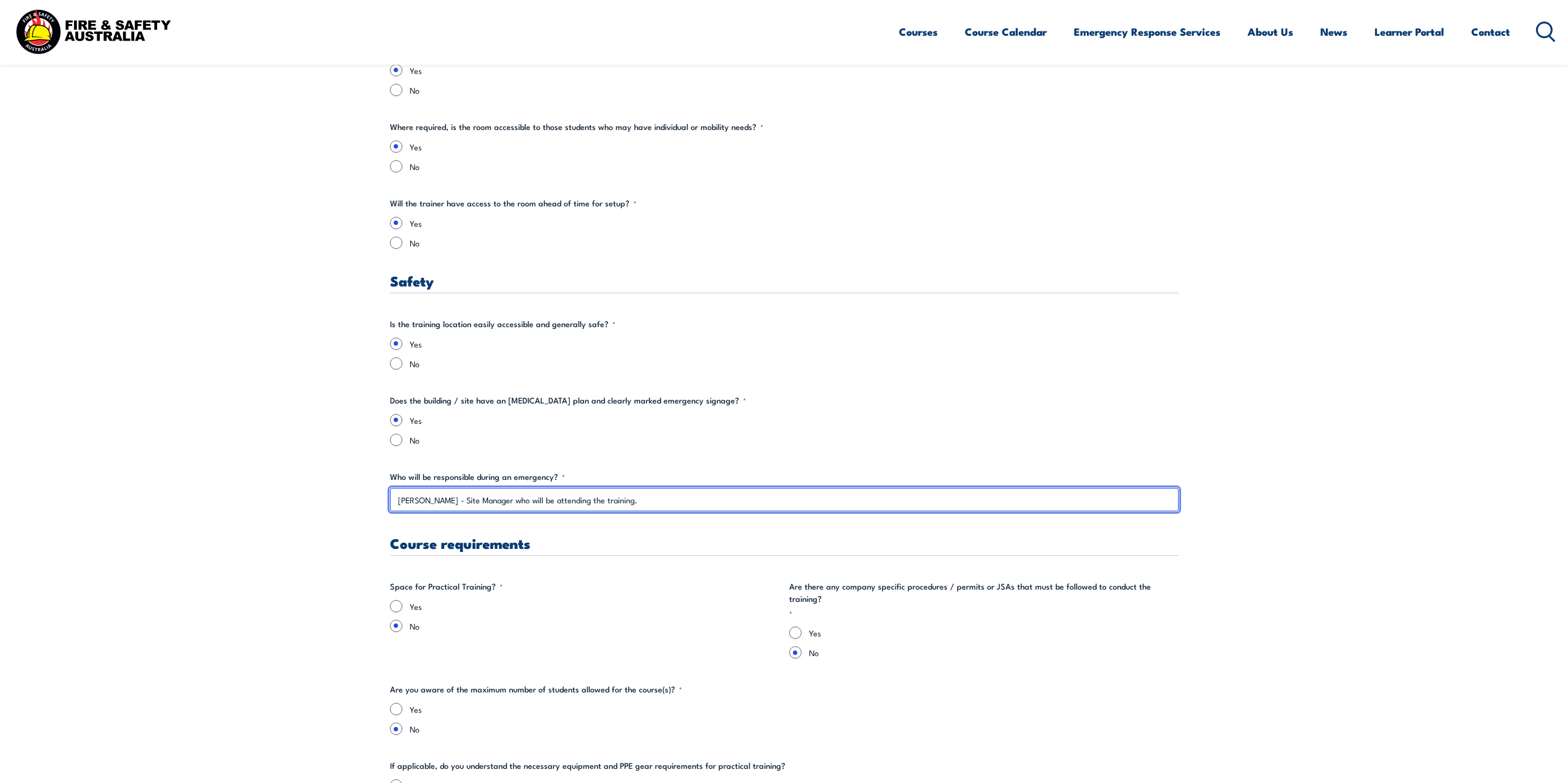
scroll to position [2032, 0]
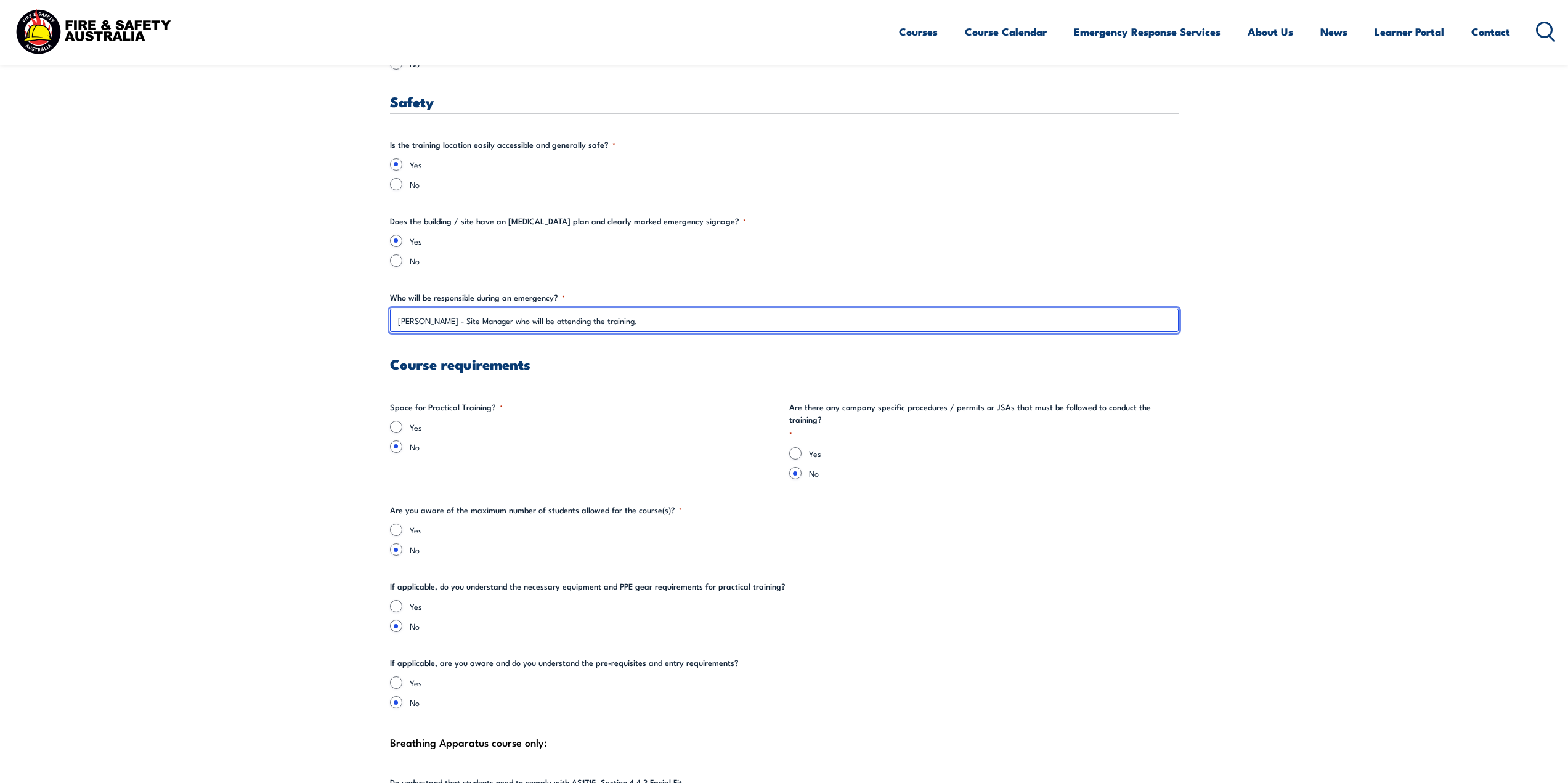
type input "Ben Morris - Site Manager who will be attending the training."
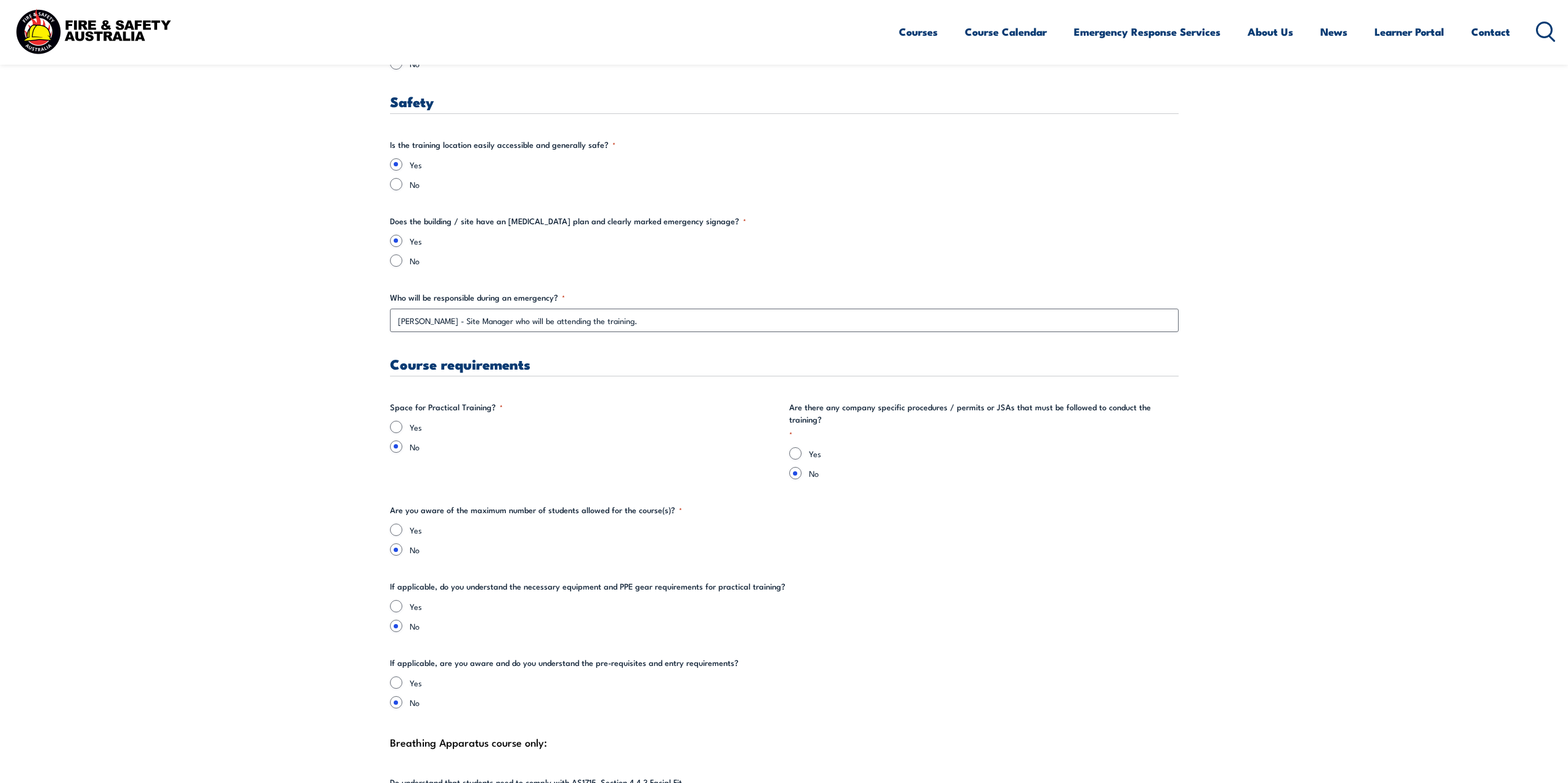
click at [414, 433] on div "Yes No" at bounding box center [585, 437] width 389 height 32
click at [412, 433] on div "Yes No" at bounding box center [585, 437] width 389 height 32
click at [407, 428] on div "Yes" at bounding box center [585, 426] width 389 height 12
click at [400, 425] on input "Yes" at bounding box center [396, 426] width 12 height 12
radio input "true"
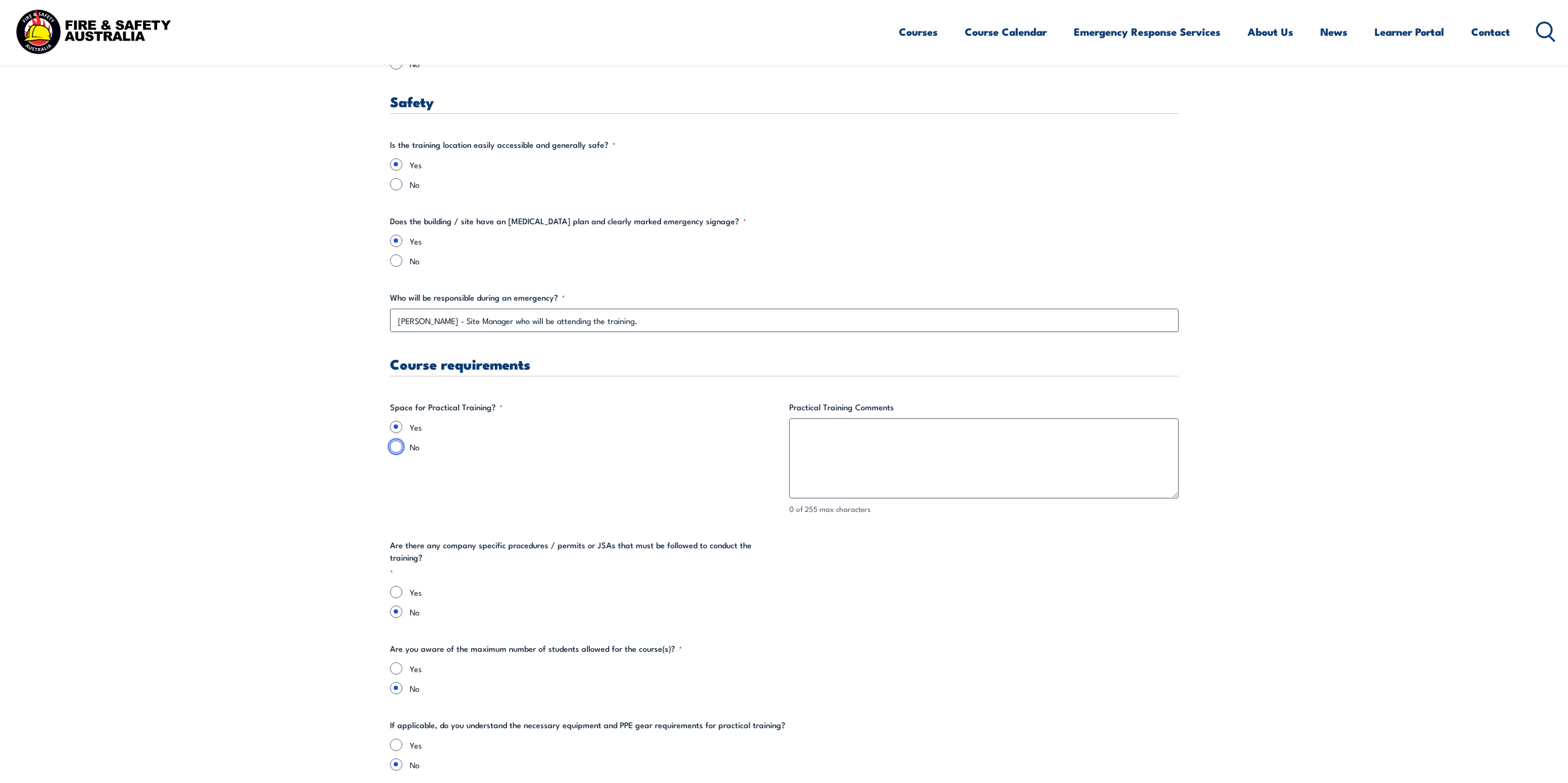
click at [398, 446] on input "No" at bounding box center [396, 446] width 12 height 12
radio input "true"
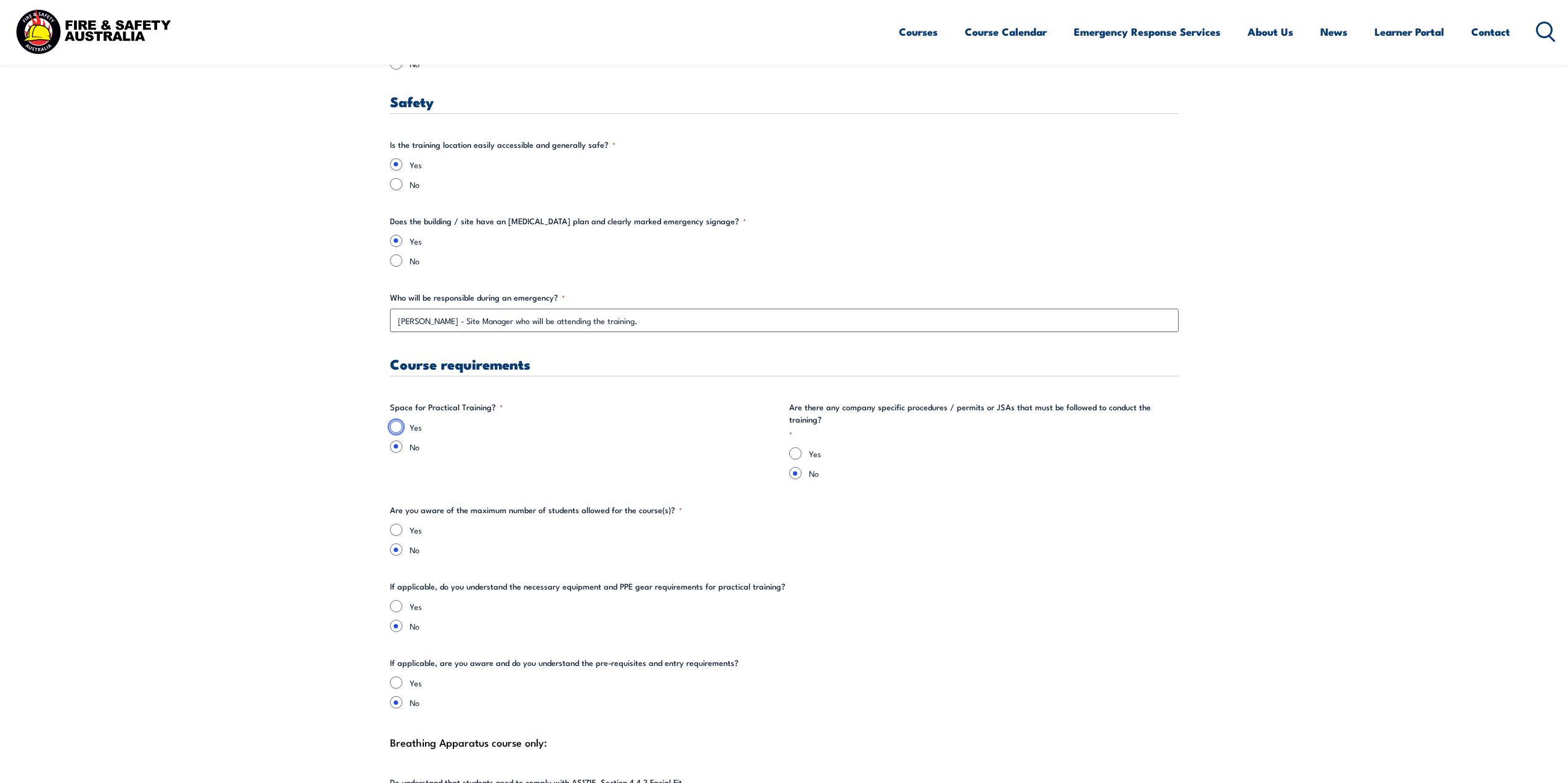
click at [396, 424] on input "Yes" at bounding box center [396, 426] width 12 height 12
radio input "true"
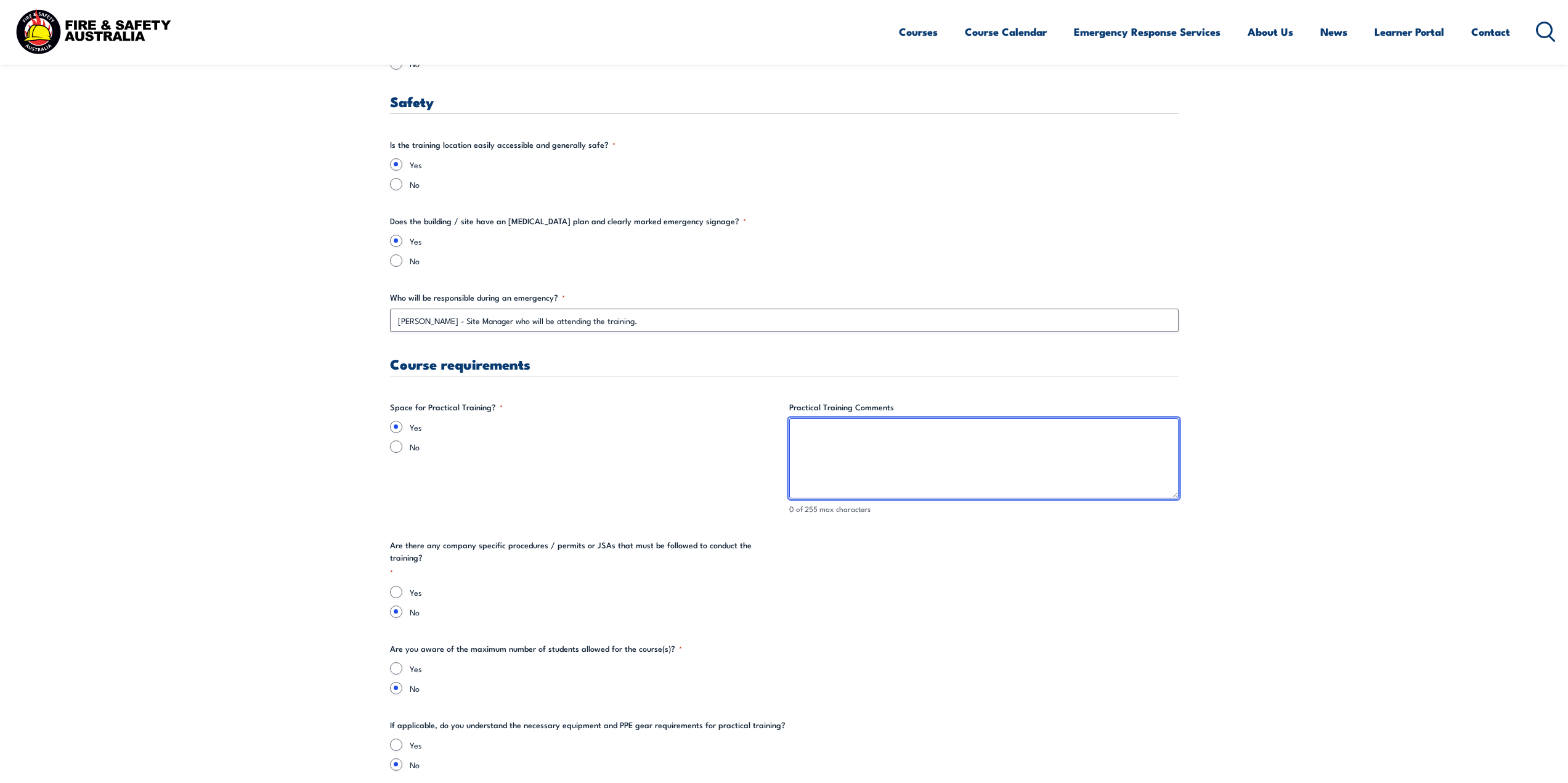
click at [897, 444] on textarea "Practical Training Comments" at bounding box center [984, 458] width 389 height 80
type textarea "B"
type textarea "Boardroom has some space, however please advise if there will be a live fire dr…"
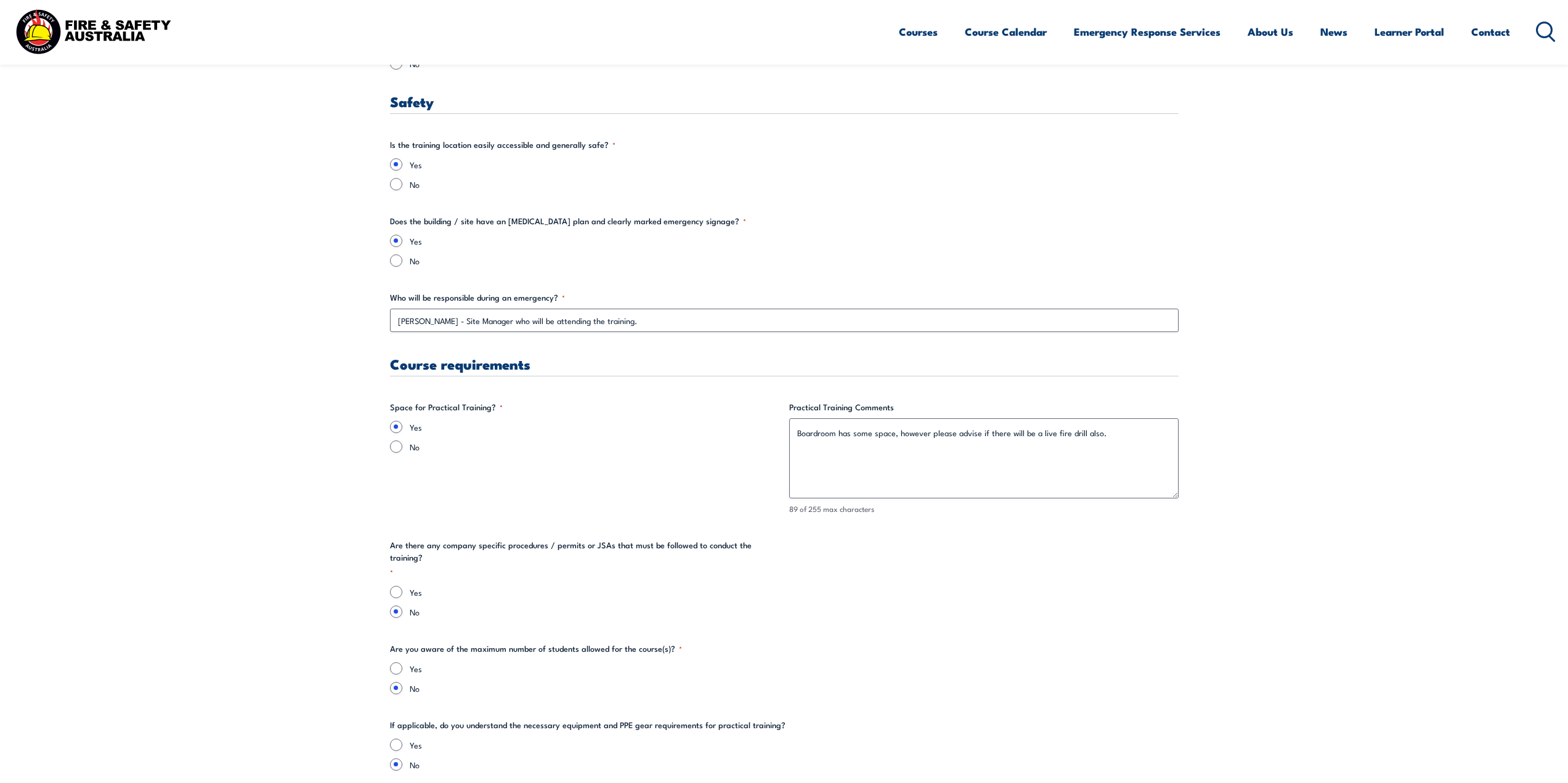
click at [494, 487] on fieldset "Space for Practical Training? * Yes No" at bounding box center [585, 458] width 389 height 114
click at [288, 549] on section "" * " indicates required fields Training details Client Details (Booker) Paul D…" at bounding box center [784, 193] width 1568 height 3745
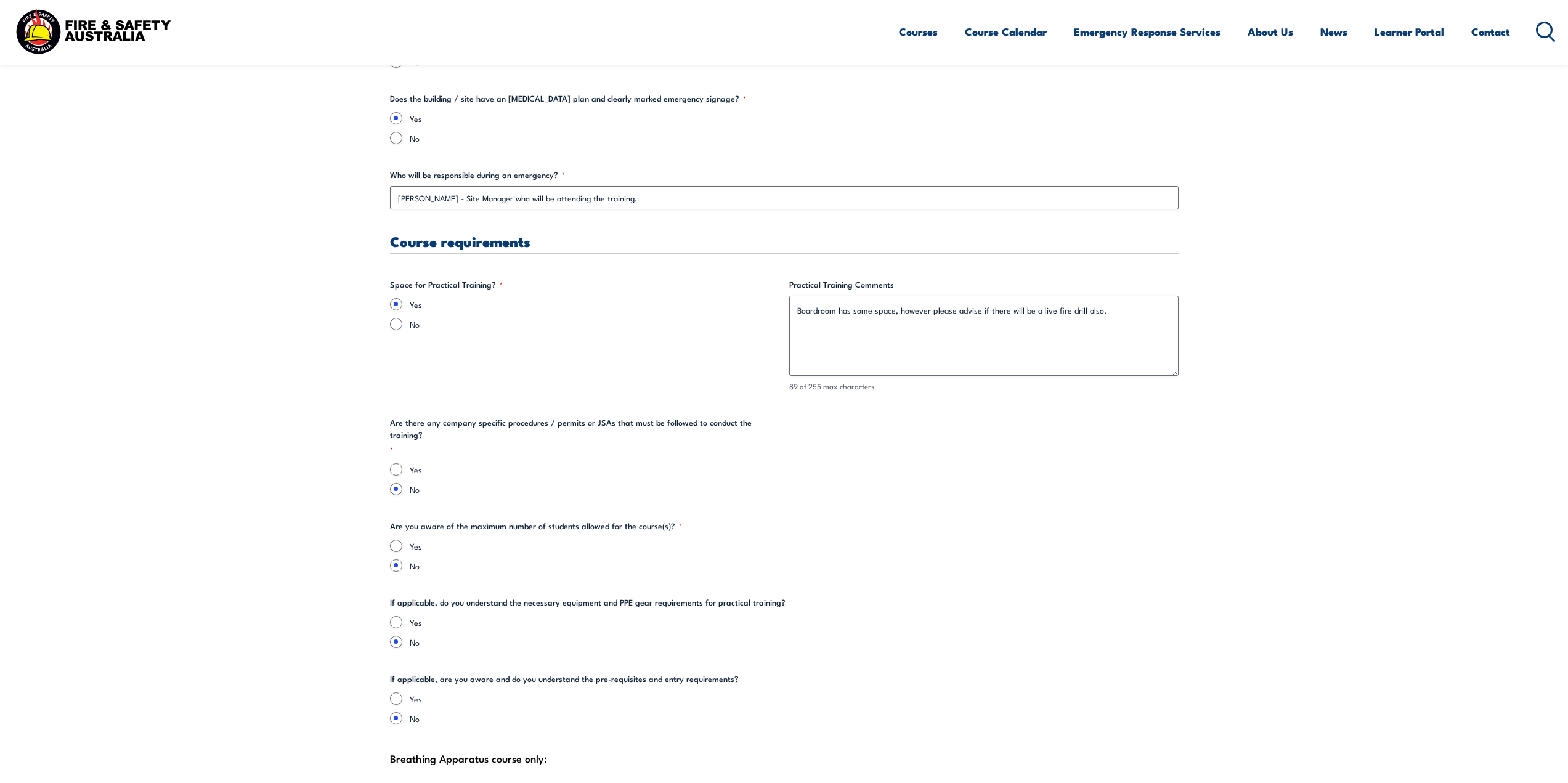
scroll to position [2156, 0]
click at [389, 533] on section "" * " indicates required fields Training details Client Details (Booker) Paul D…" at bounding box center [784, 70] width 1568 height 3745
click at [395, 539] on input "Yes" at bounding box center [396, 545] width 12 height 12
radio input "true"
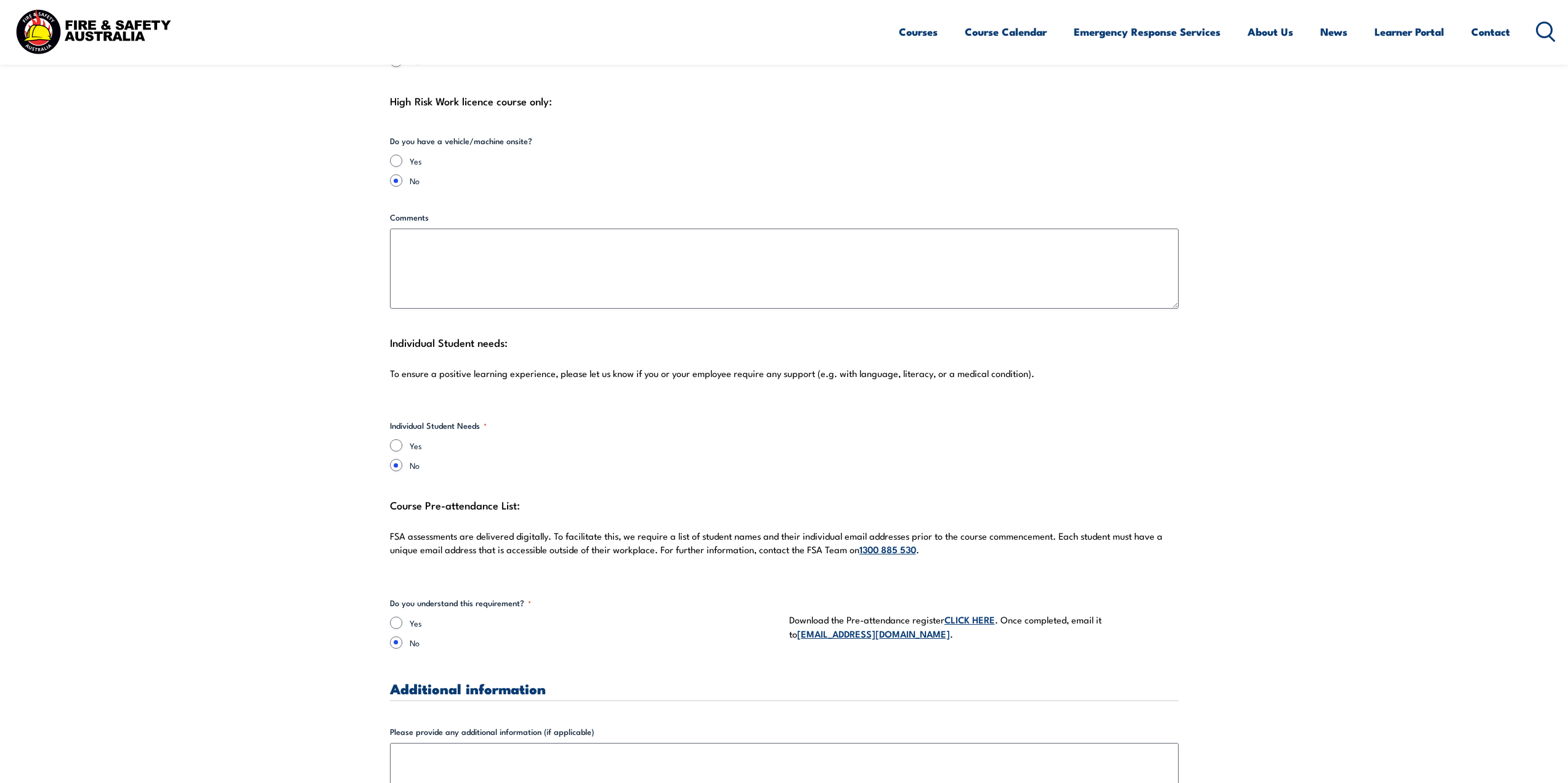
scroll to position [2956, 0]
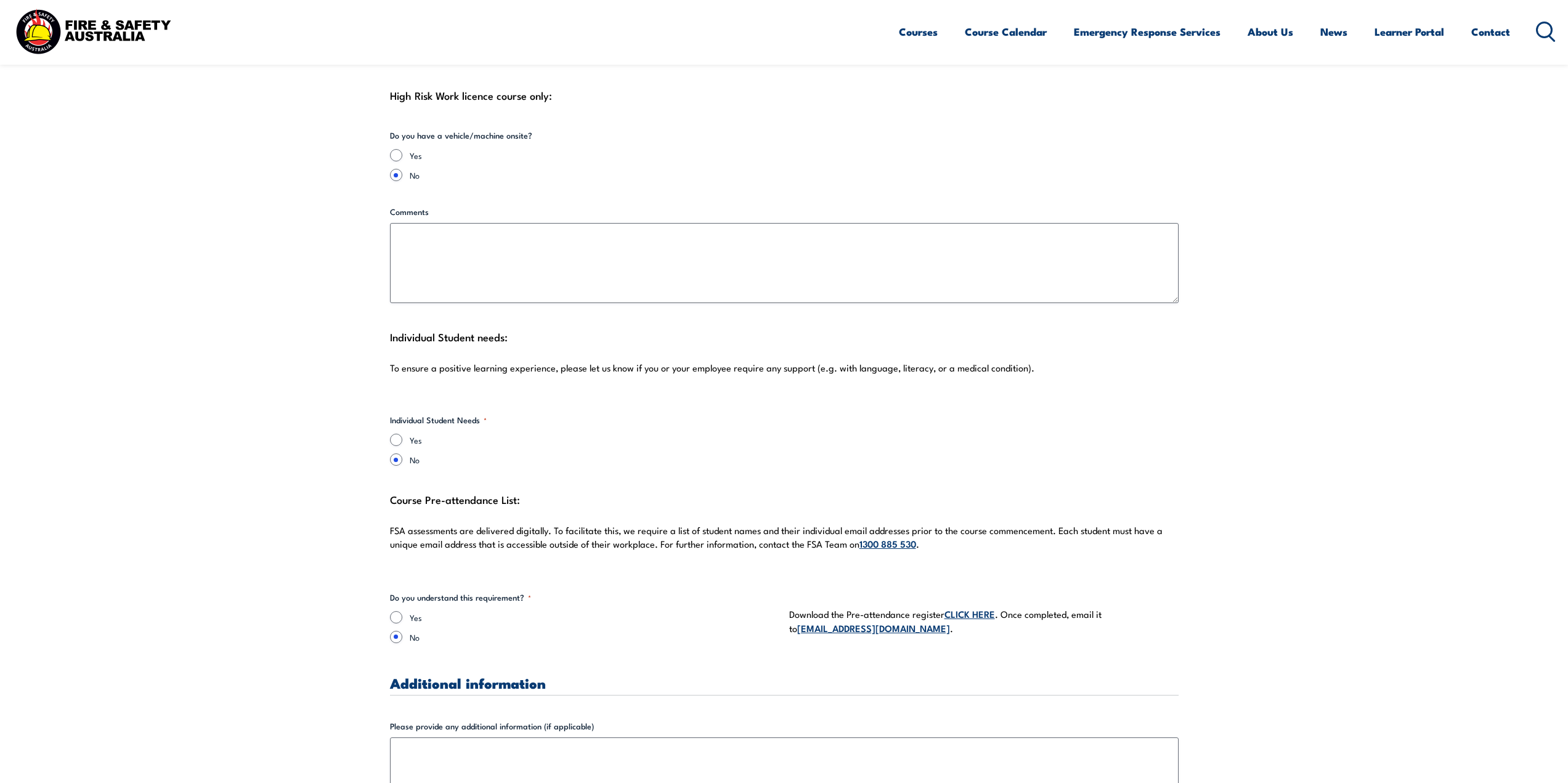
click at [401, 611] on input "Yes" at bounding box center [396, 617] width 12 height 12
radio input "true"
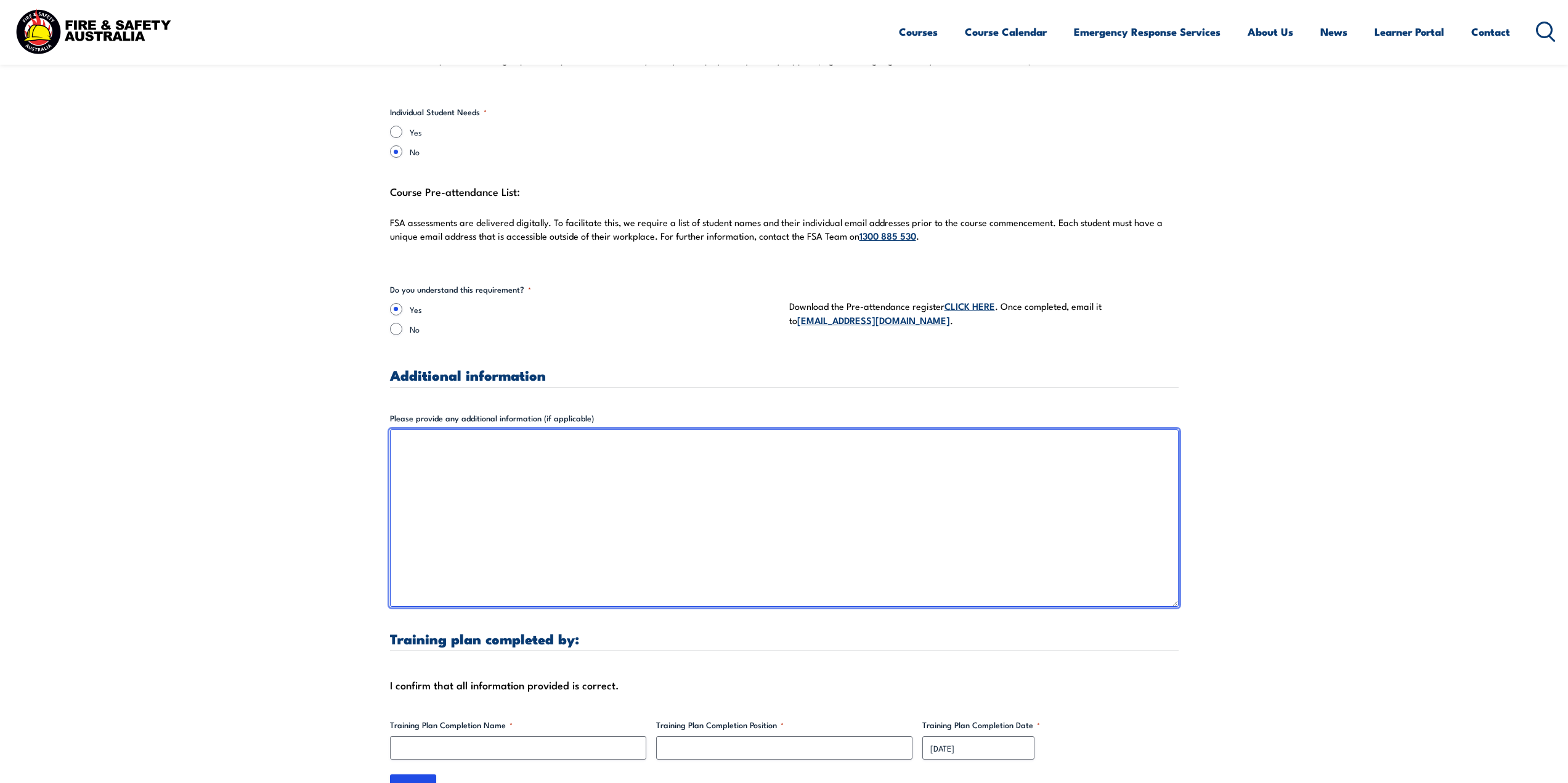
click at [726, 474] on textarea "Please provide any additional information (if applicable)" at bounding box center [784, 517] width 788 height 177
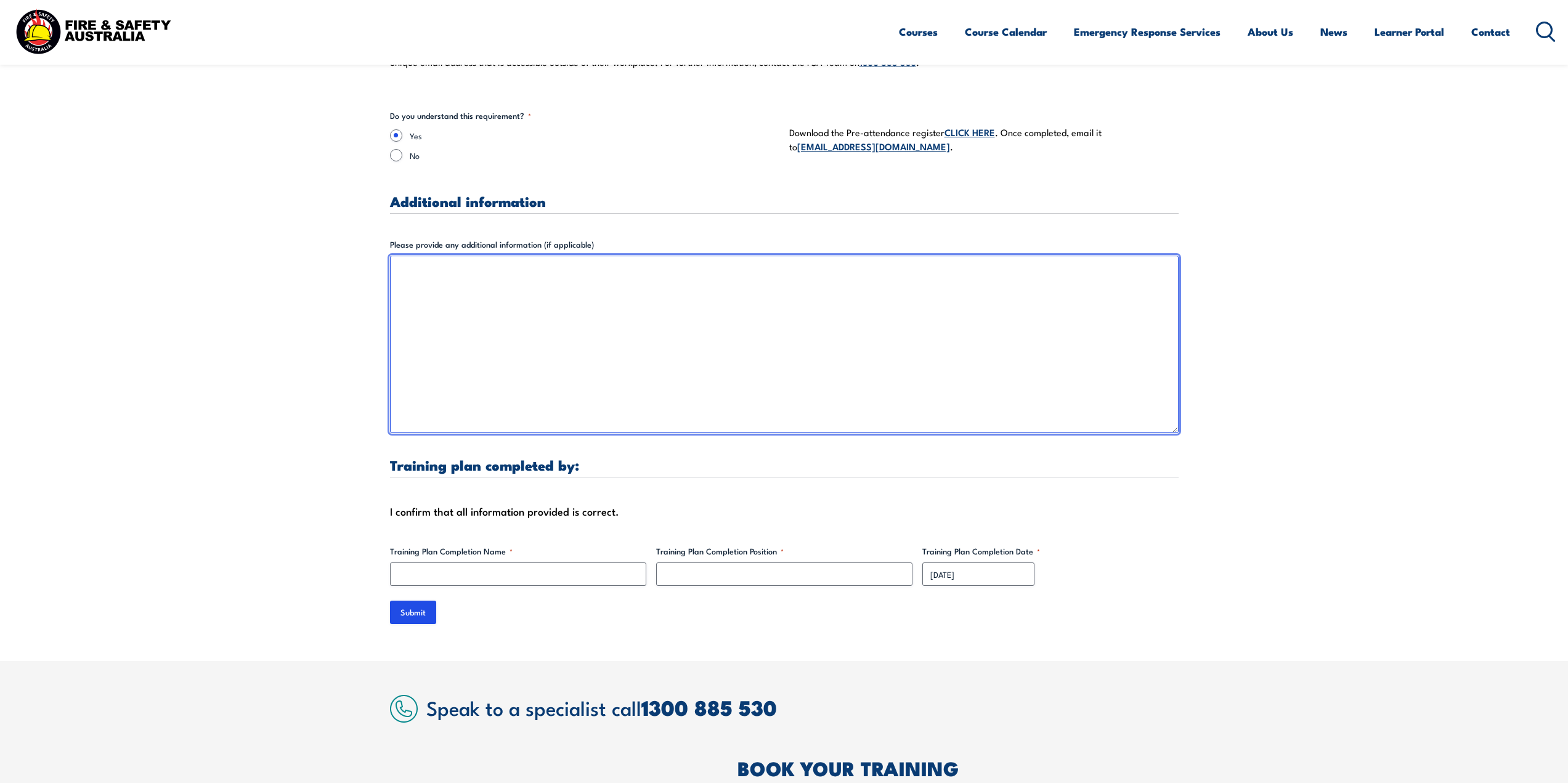
scroll to position [3325, 0]
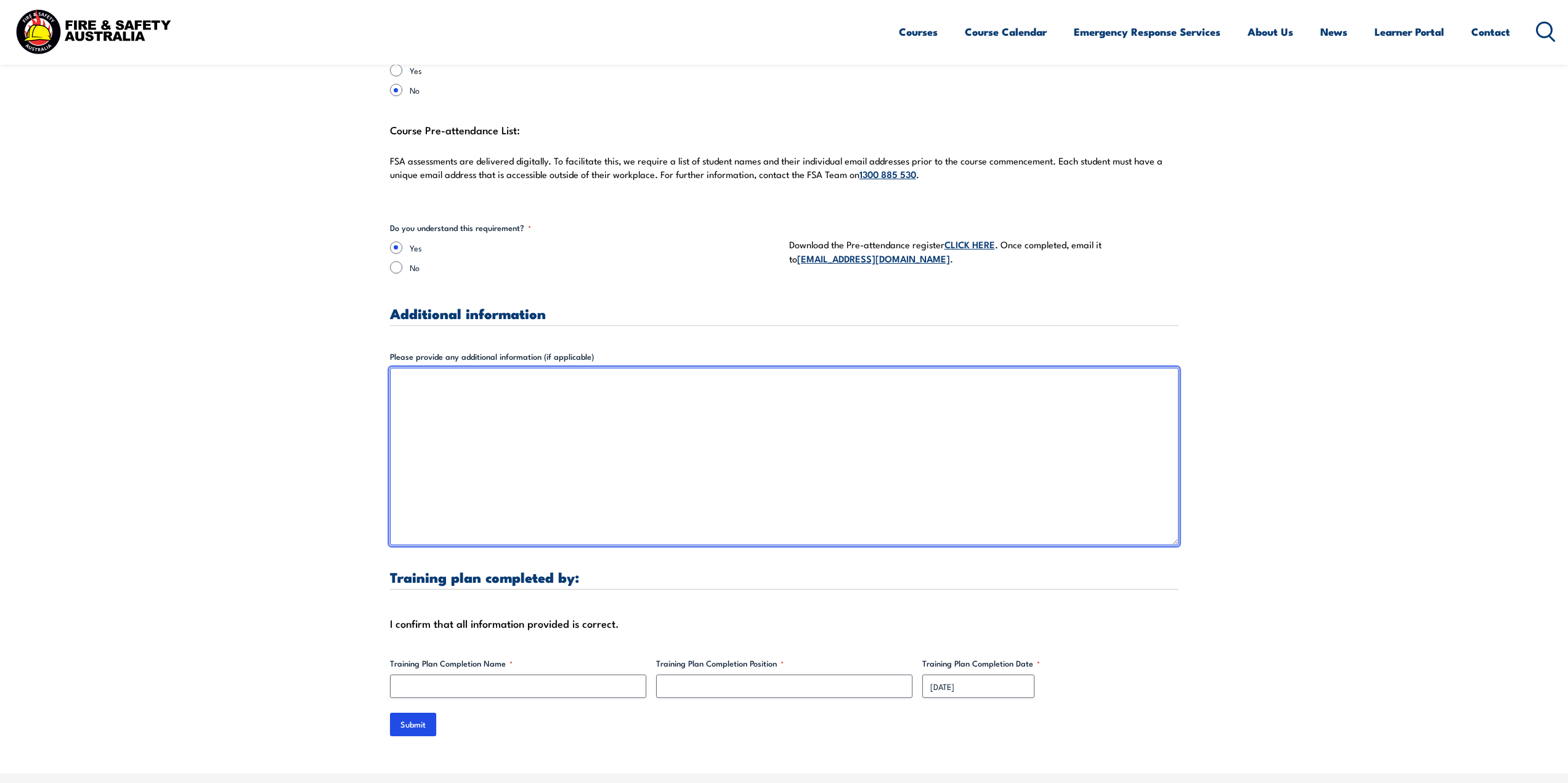
click at [698, 421] on textarea "Please provide any additional information (if applicable)" at bounding box center [784, 456] width 788 height 177
type textarea "H"
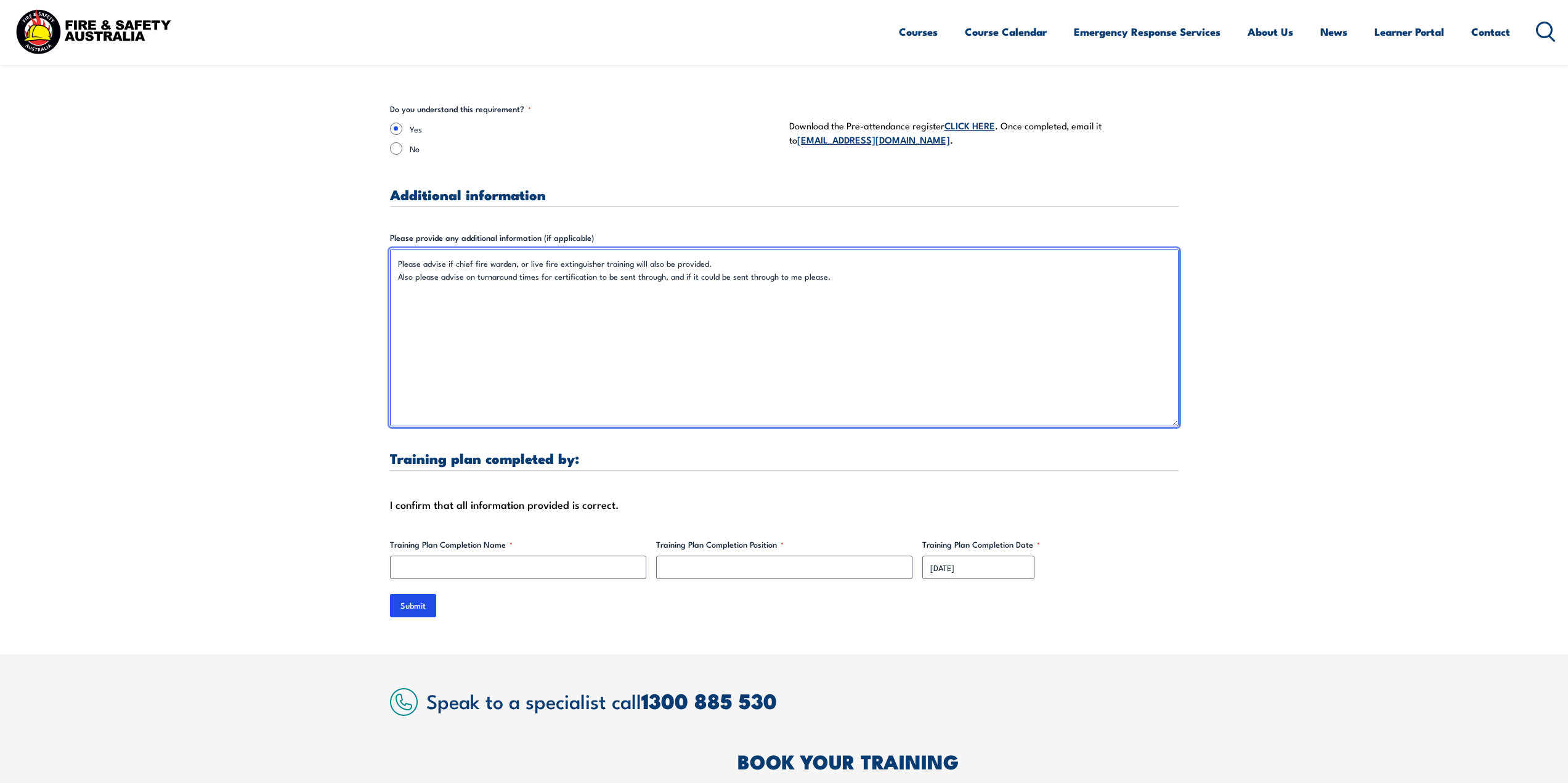
scroll to position [3510, 0]
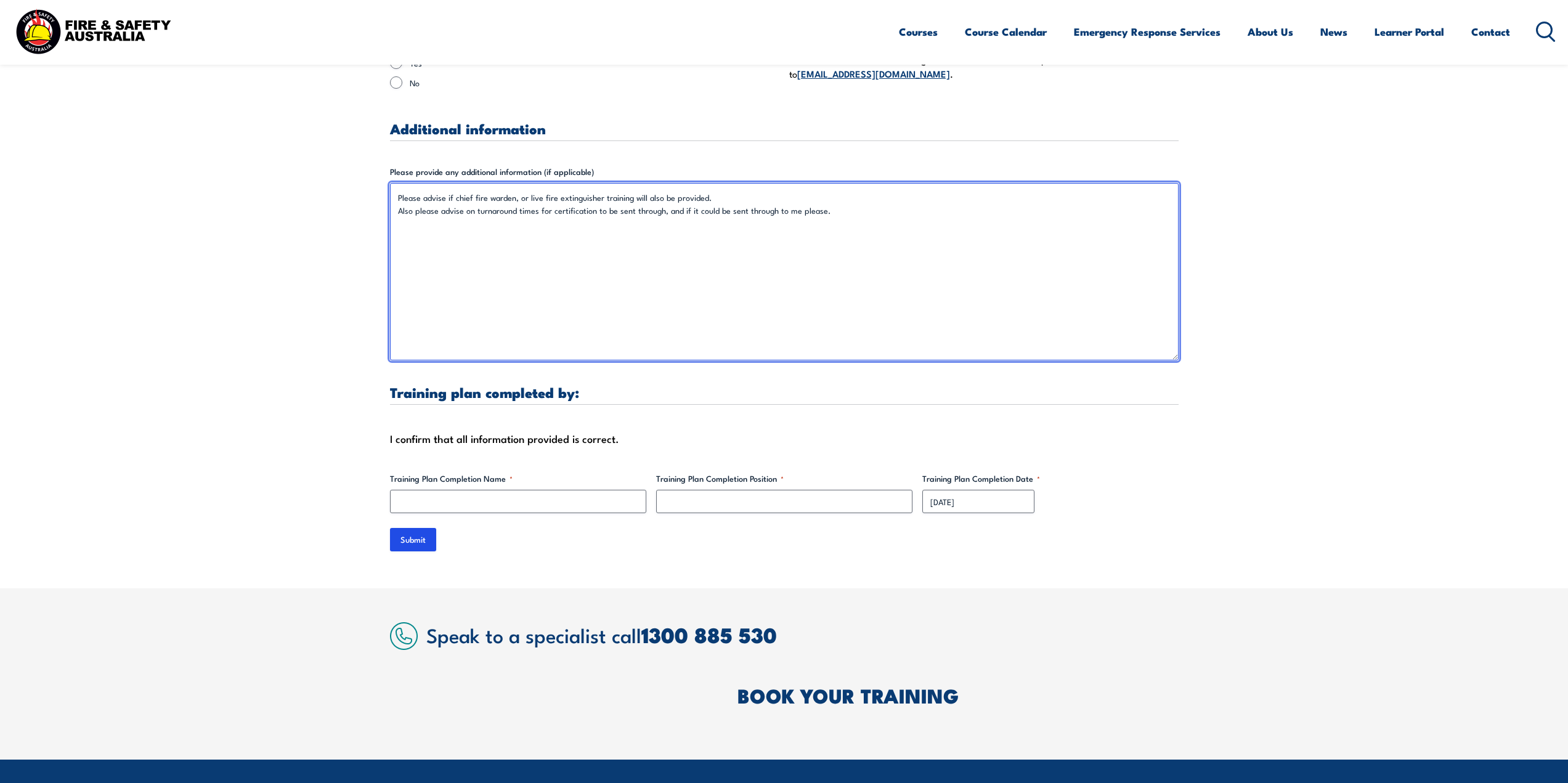
type textarea "Please advise if chief fire warden, or live fire extinguisher training will als…"
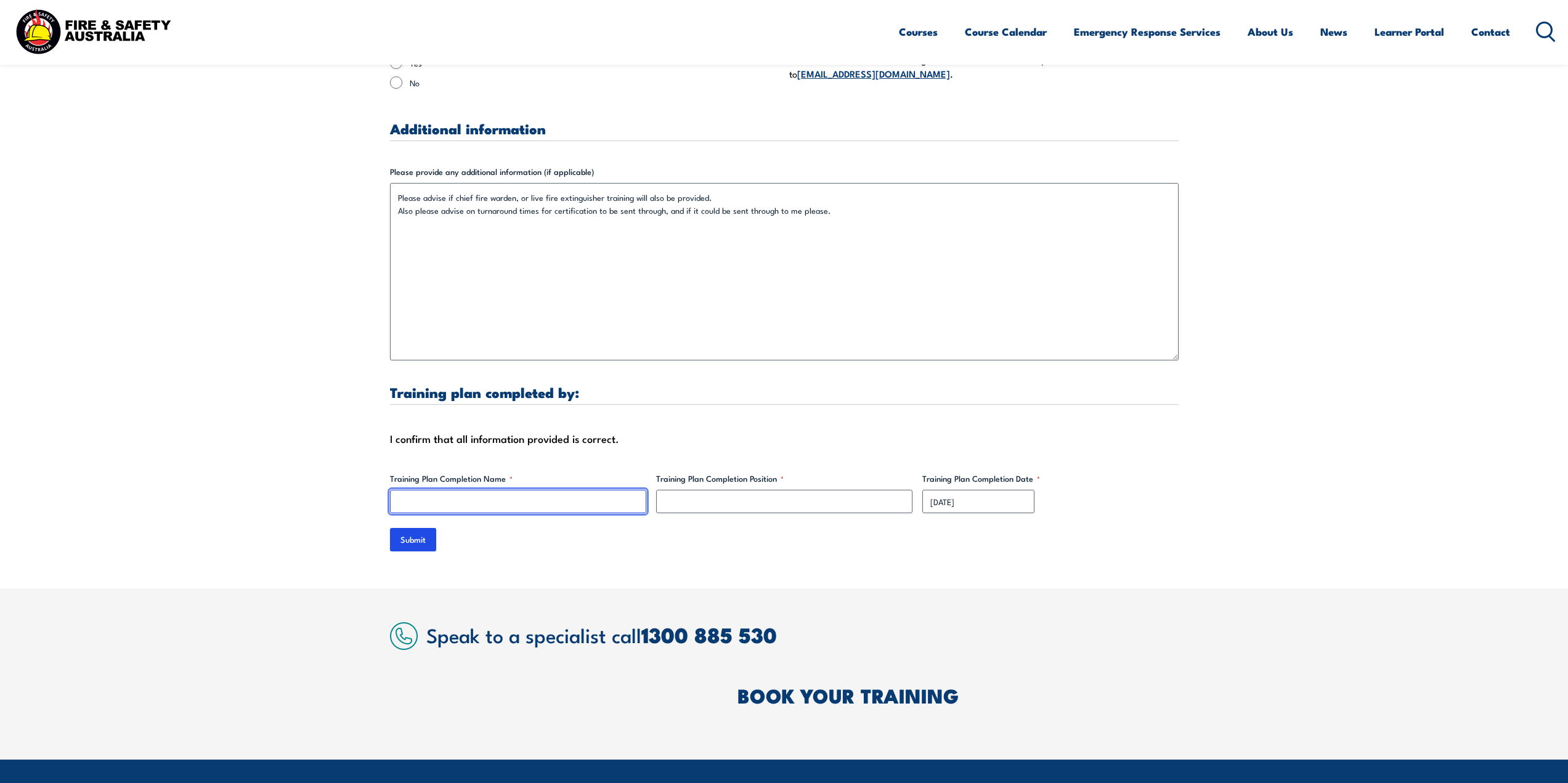
click at [493, 490] on input "Training Plan Completion Name *" at bounding box center [518, 501] width 256 height 24
type input "Paul Dimaculangan"
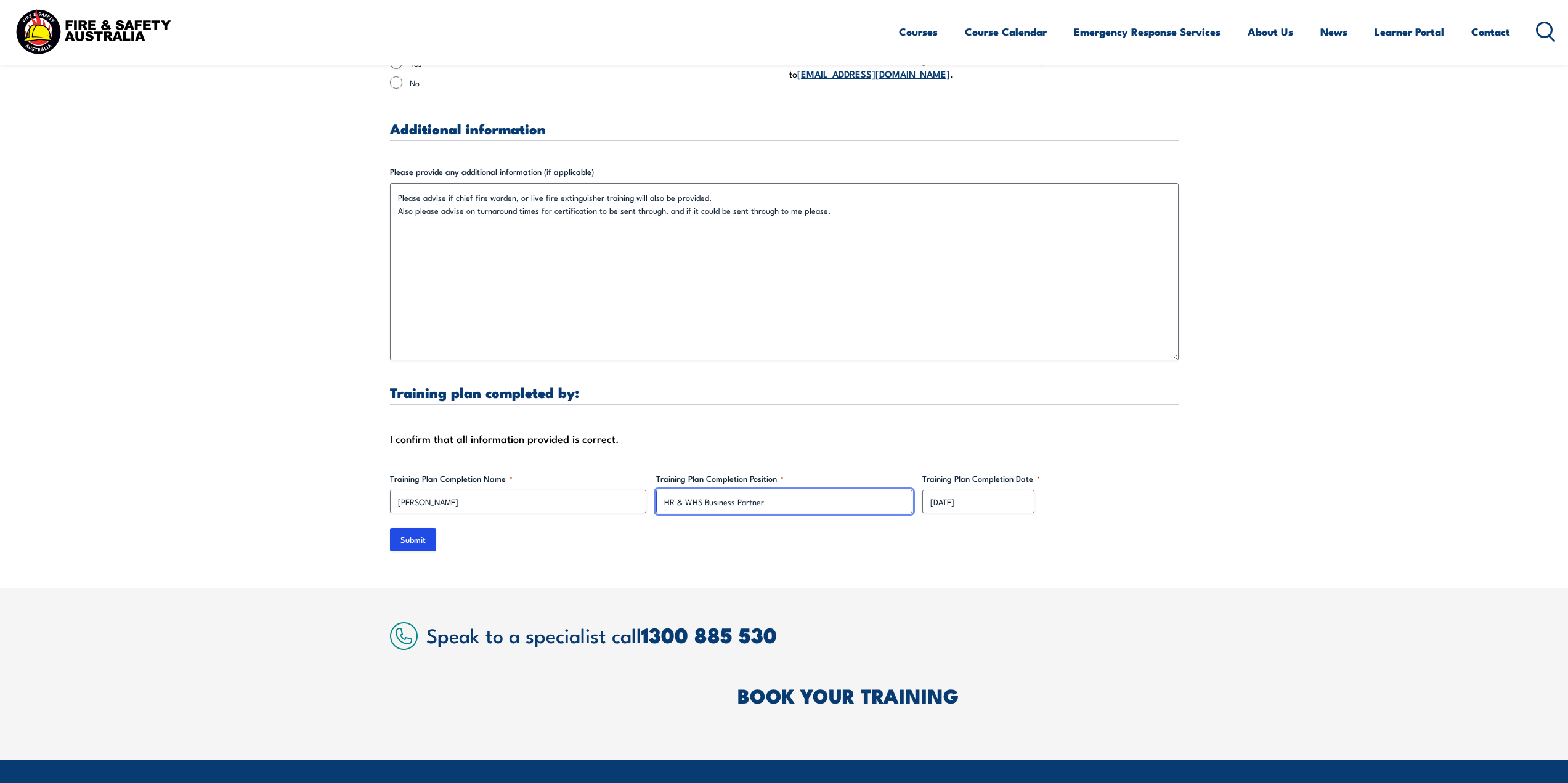
type input "HR & WHS Business Partner"
click at [432, 533] on input "Submit" at bounding box center [413, 539] width 46 height 24
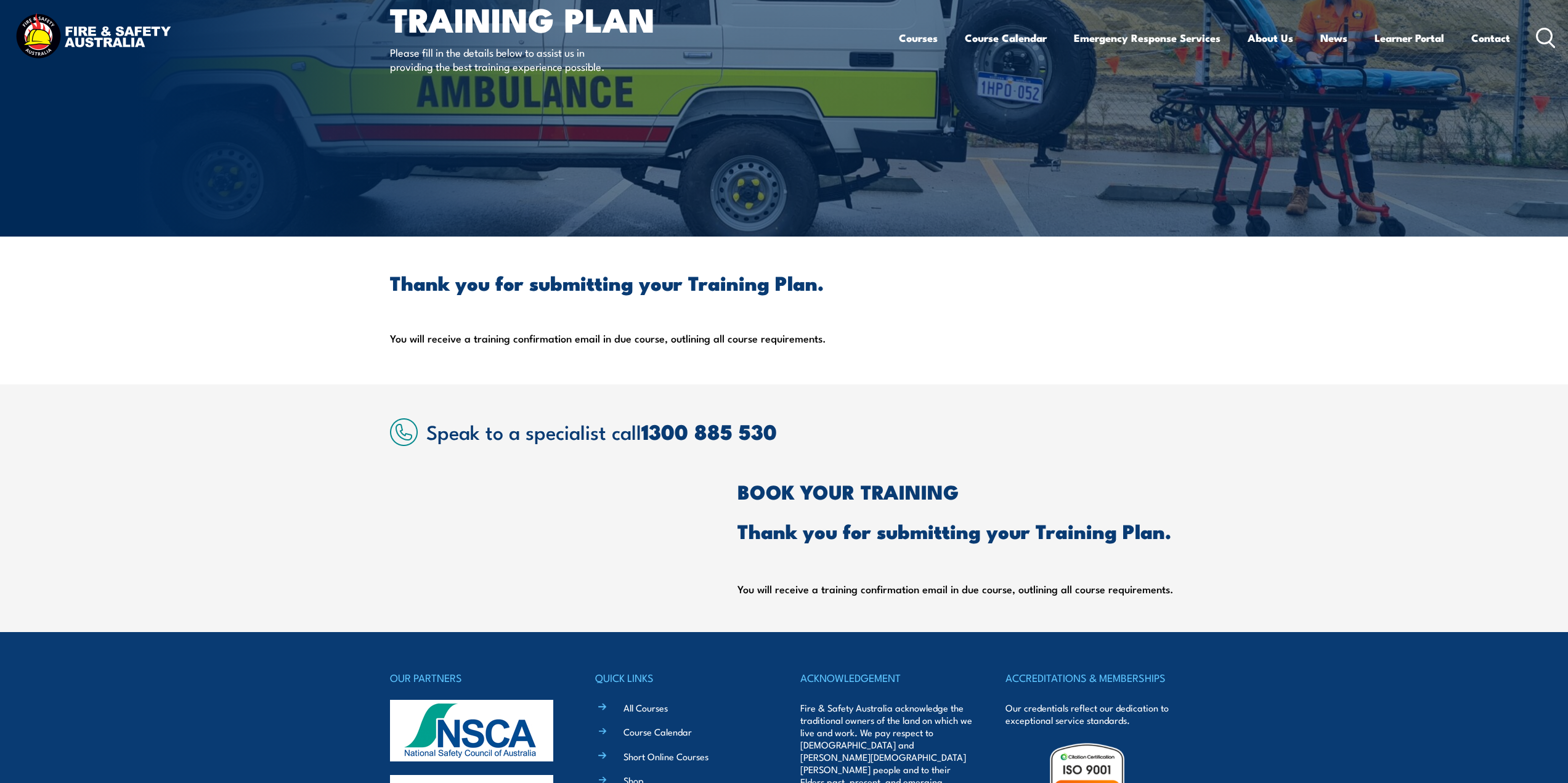
scroll to position [0, 0]
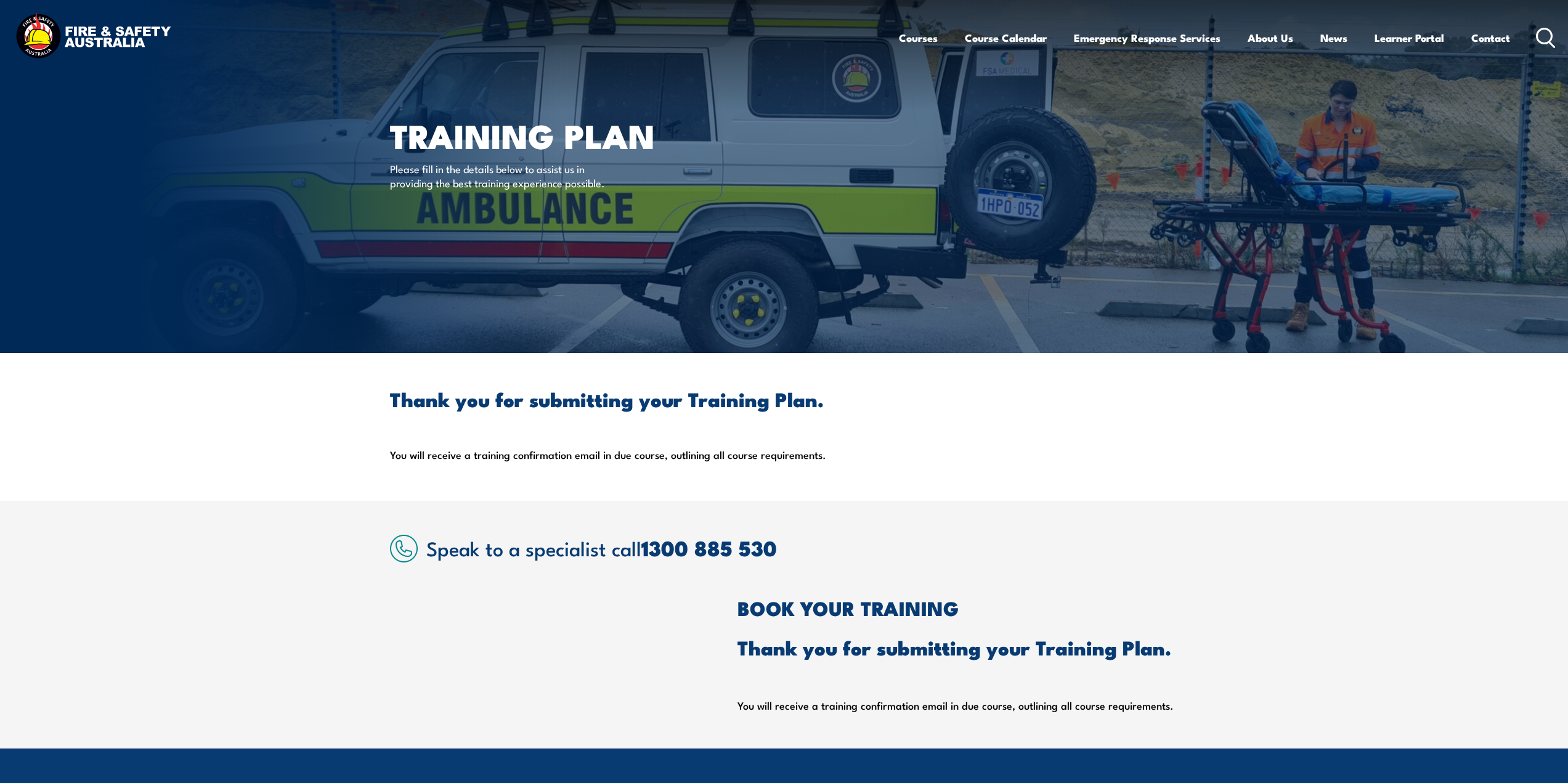
click at [1056, 570] on article "Speak to a specialist call 1300 885 530 BOOK YOUR TRAINING Thank you for submit…" at bounding box center [784, 624] width 788 height 180
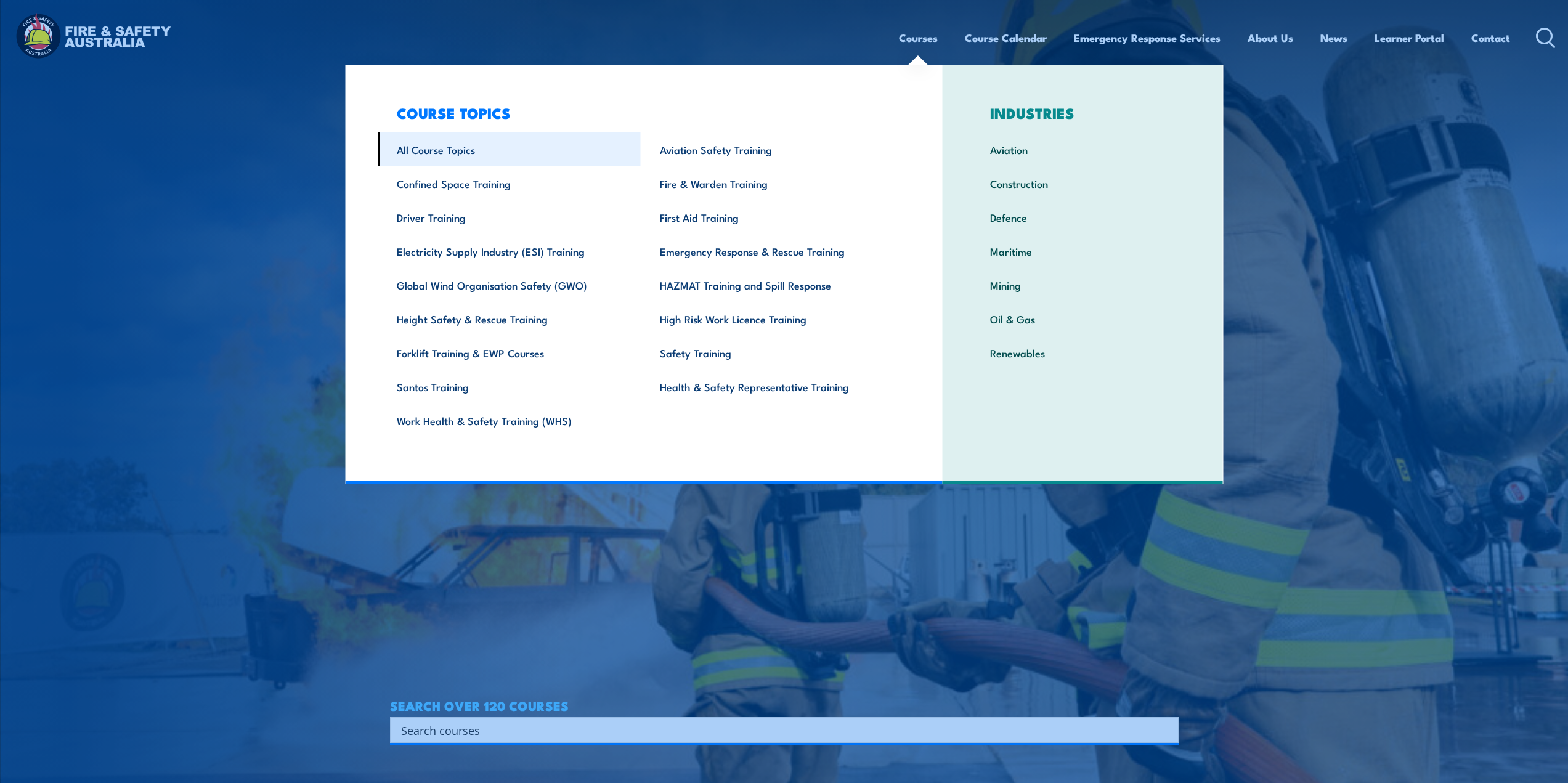
click at [414, 157] on link "All Course Topics" at bounding box center [509, 149] width 263 height 34
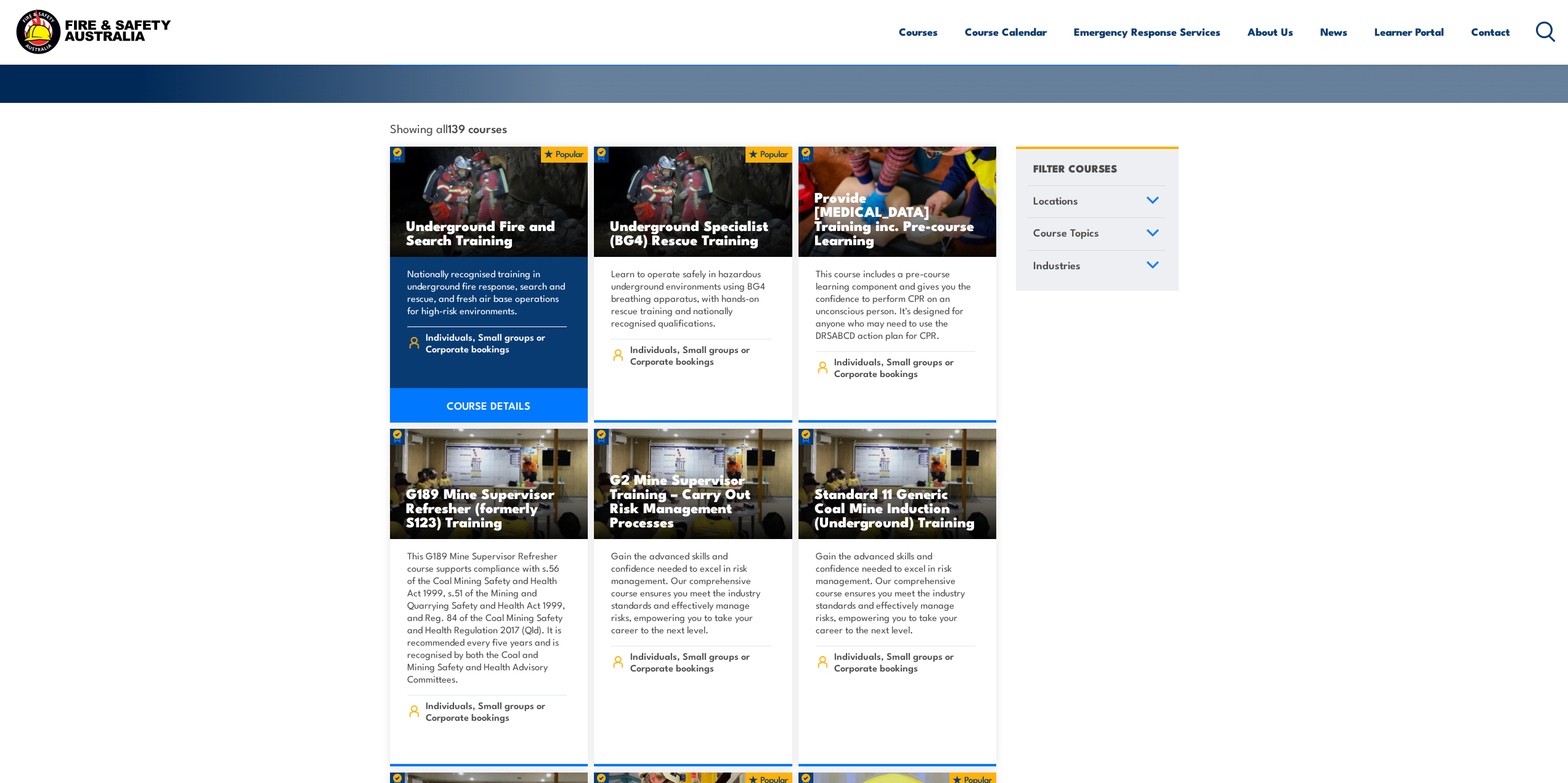
scroll to position [308, 0]
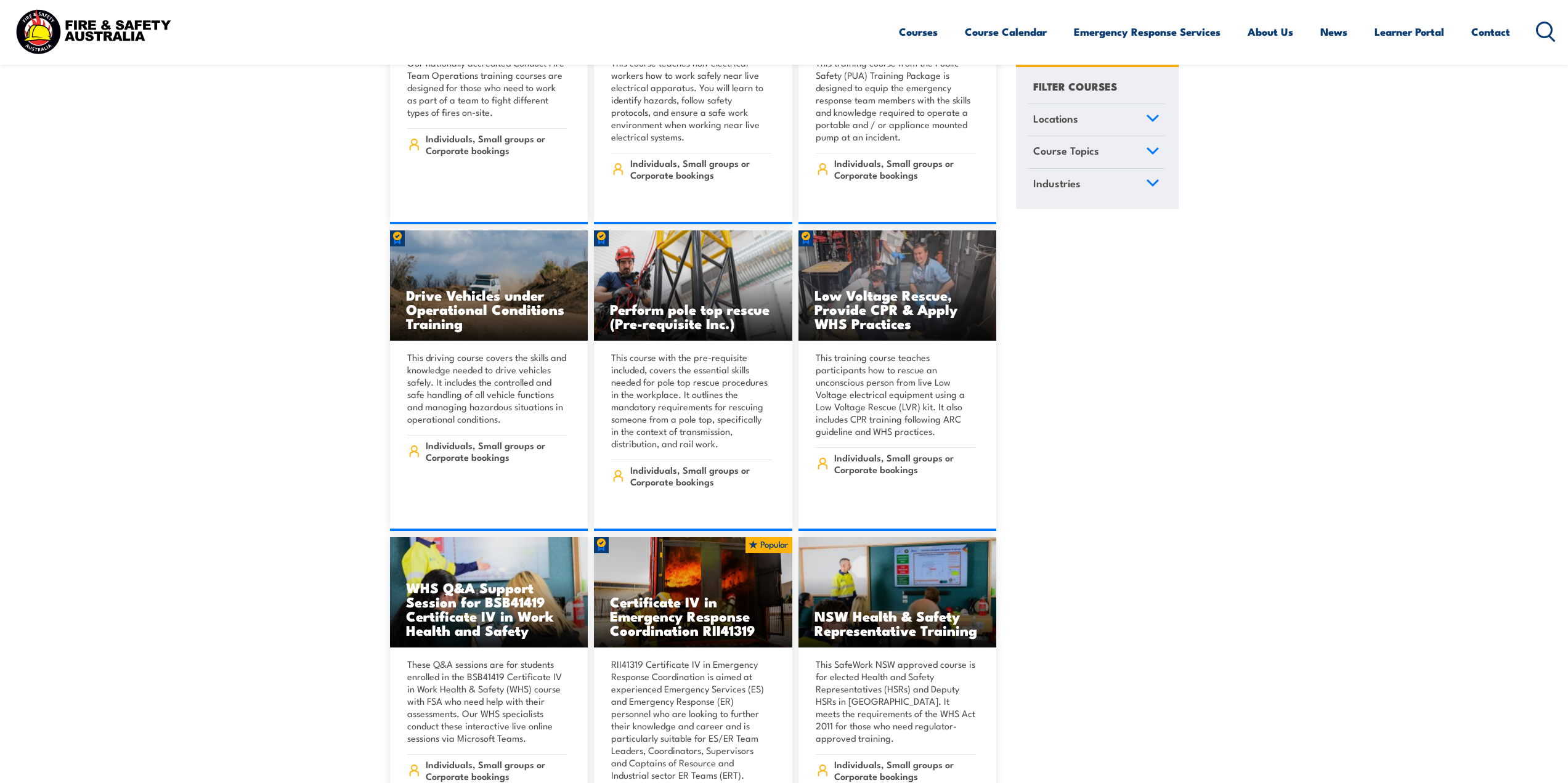
scroll to position [2156, 0]
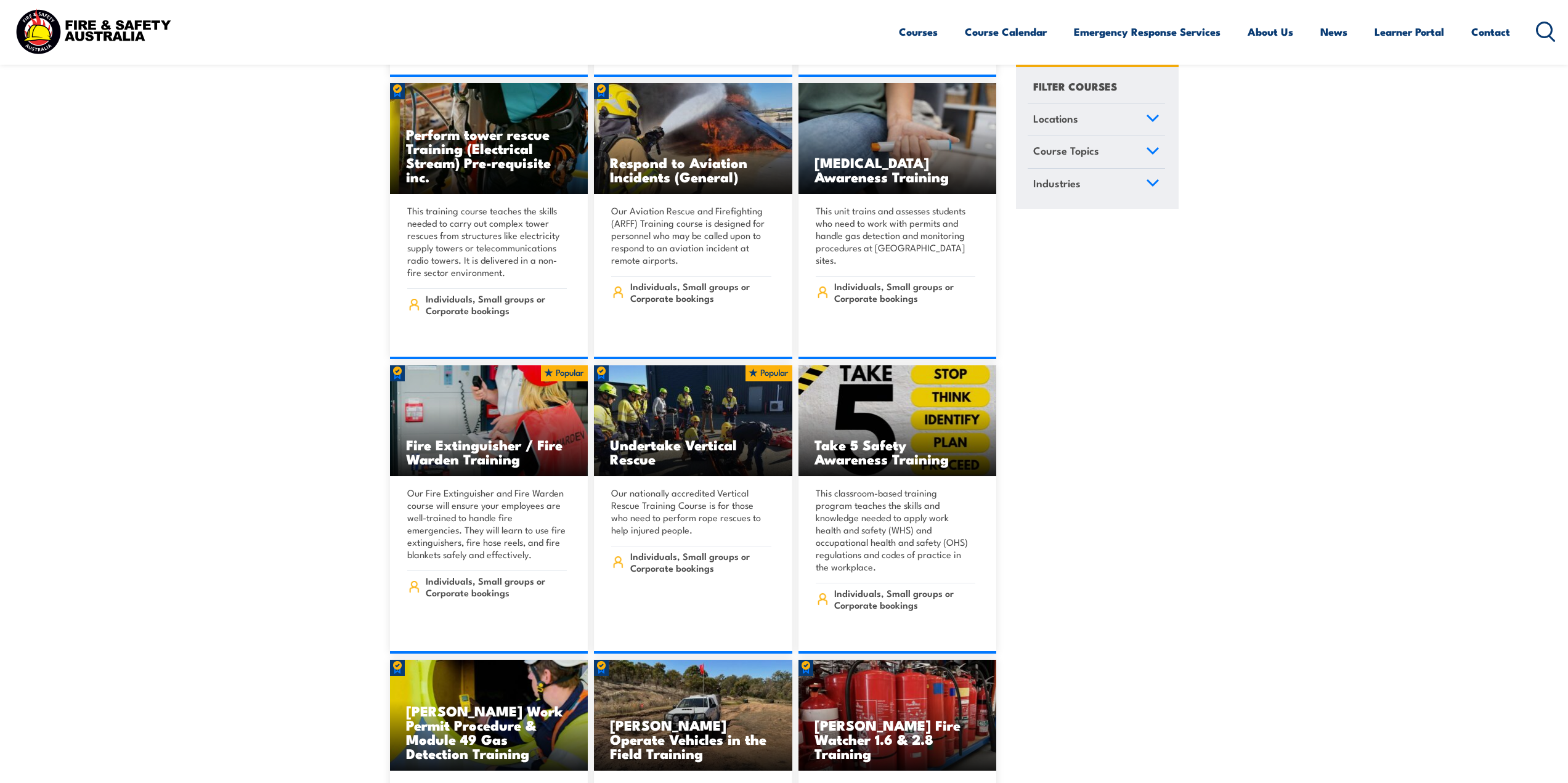
scroll to position [3818, 0]
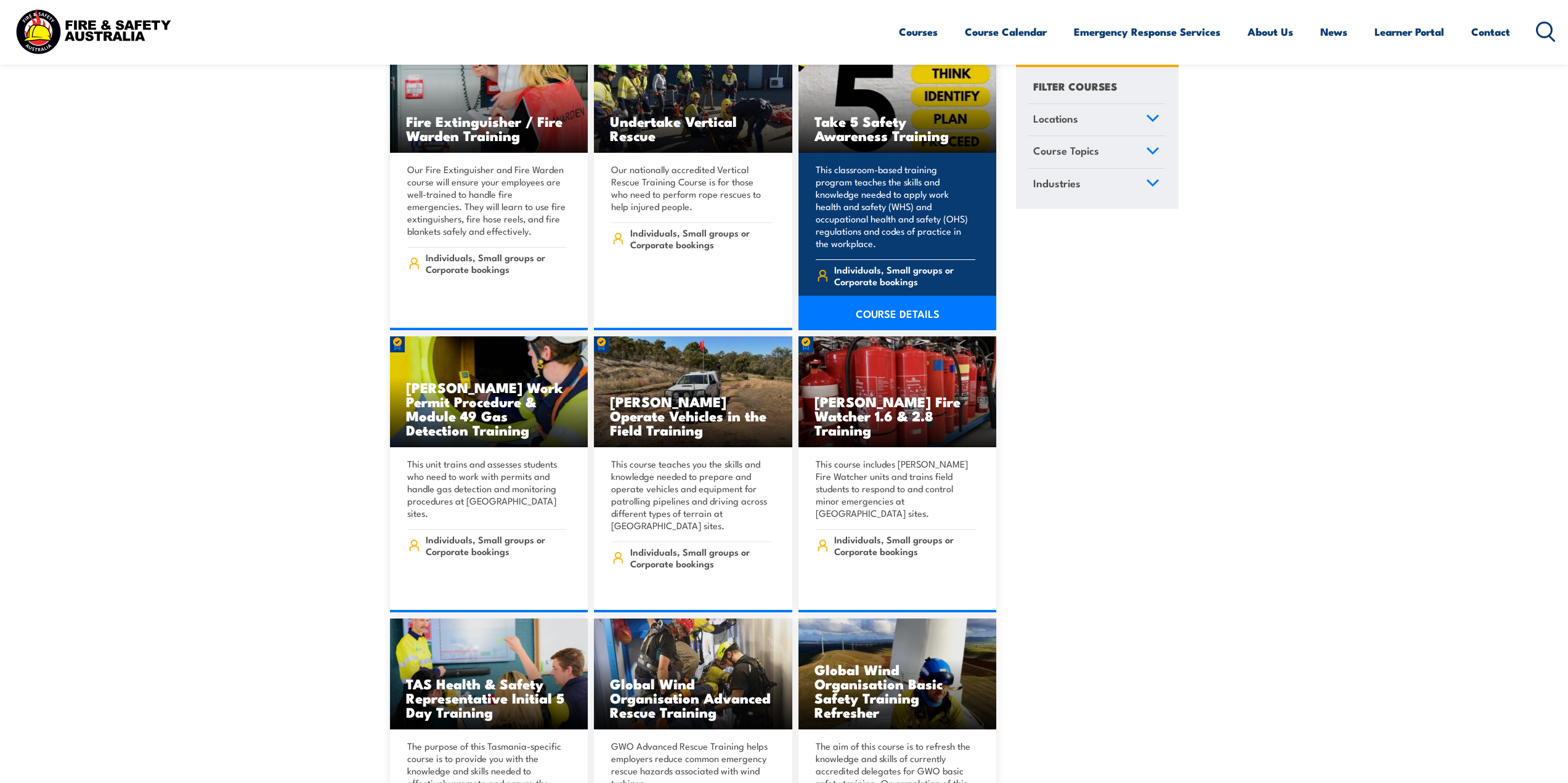
drag, startPoint x: 935, startPoint y: 194, endPoint x: 875, endPoint y: 282, distance: 106.5
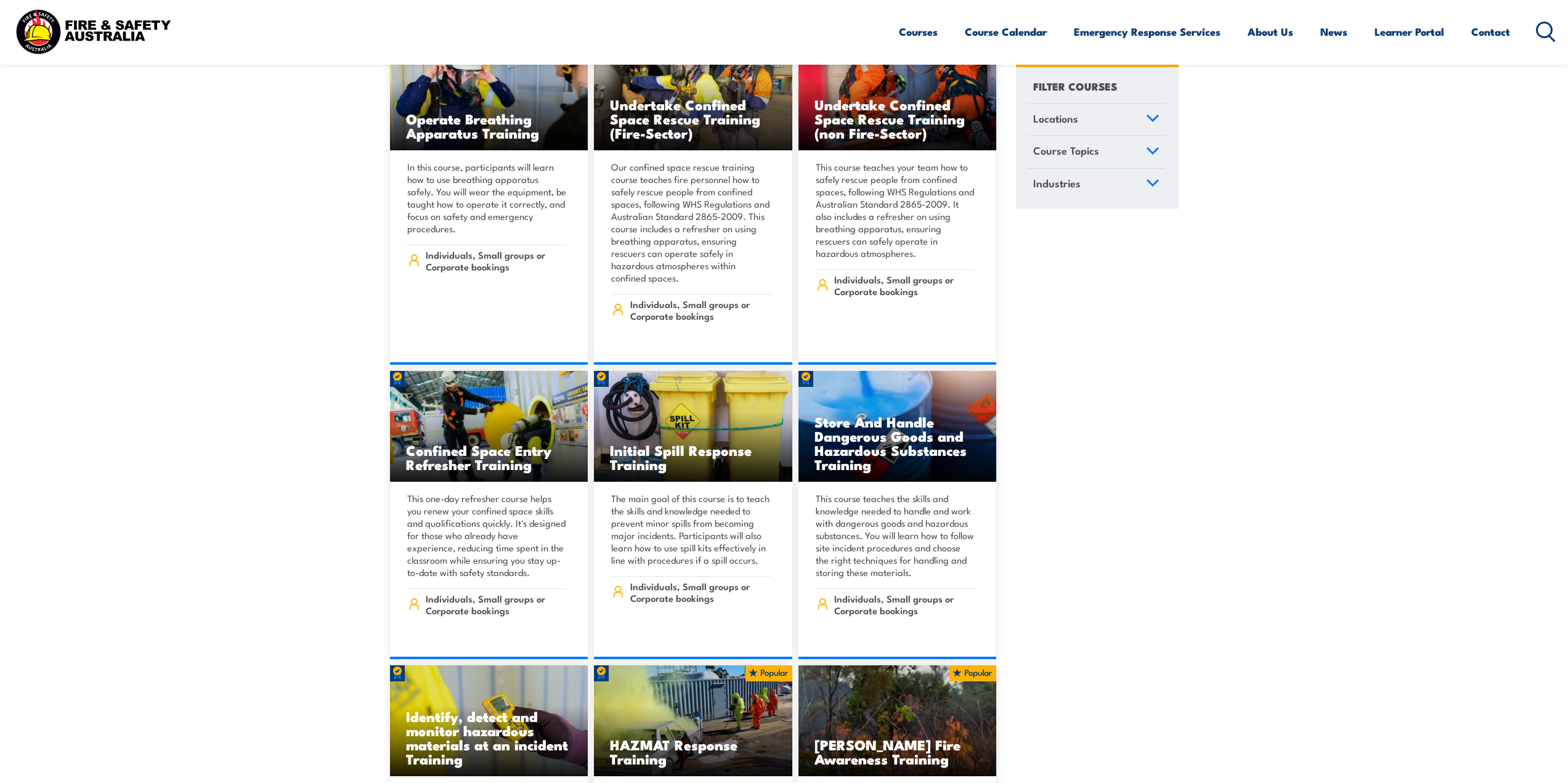
scroll to position [11937, 0]
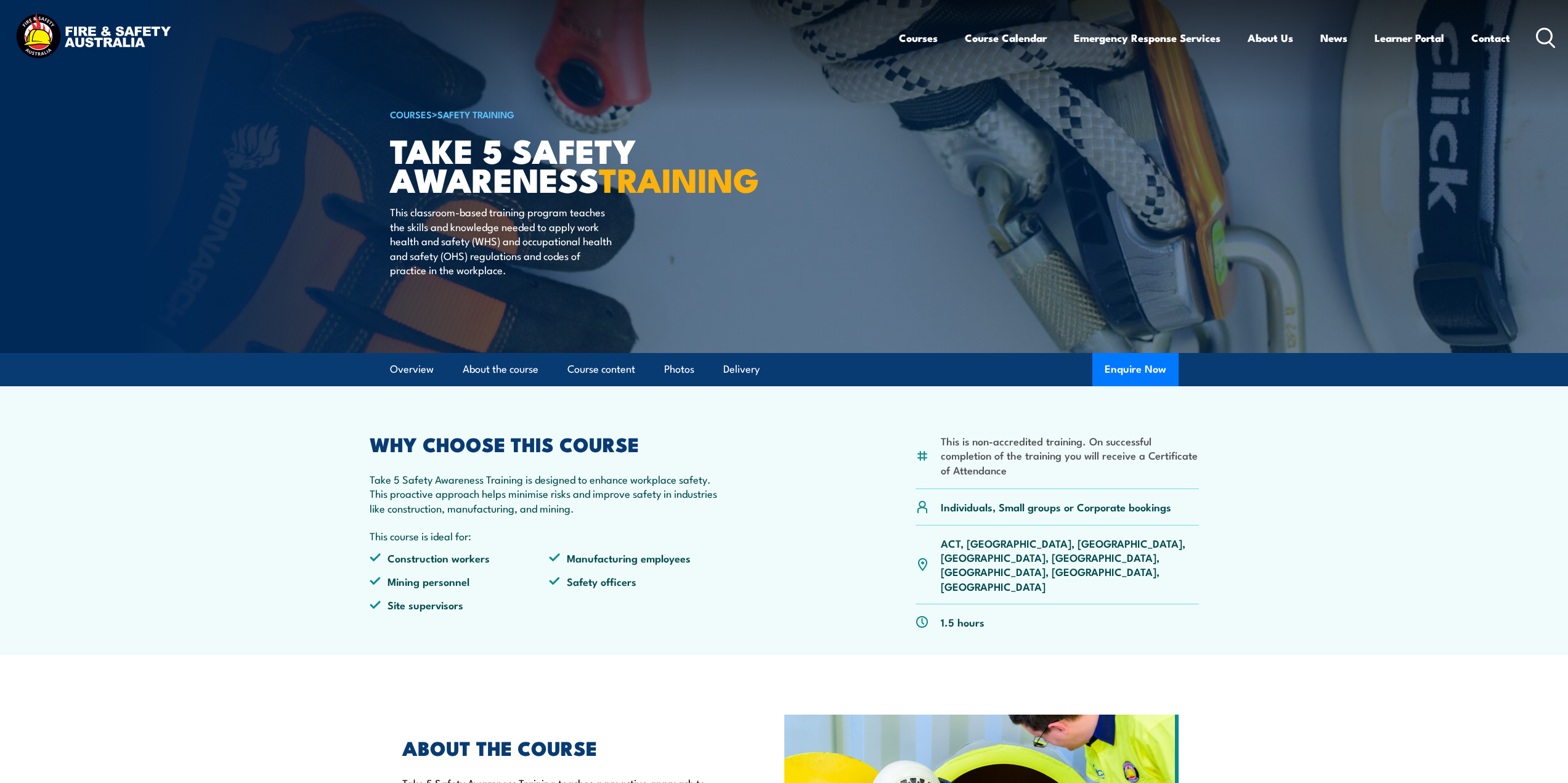
click at [264, 490] on section "This is non-accredited training. On successful completion of the training you w…" at bounding box center [784, 520] width 1568 height 268
click at [368, 443] on article "This is non-accredited training. On successful completion of the training you w…" at bounding box center [784, 520] width 863 height 268
